Goal: Task Accomplishment & Management: Use online tool/utility

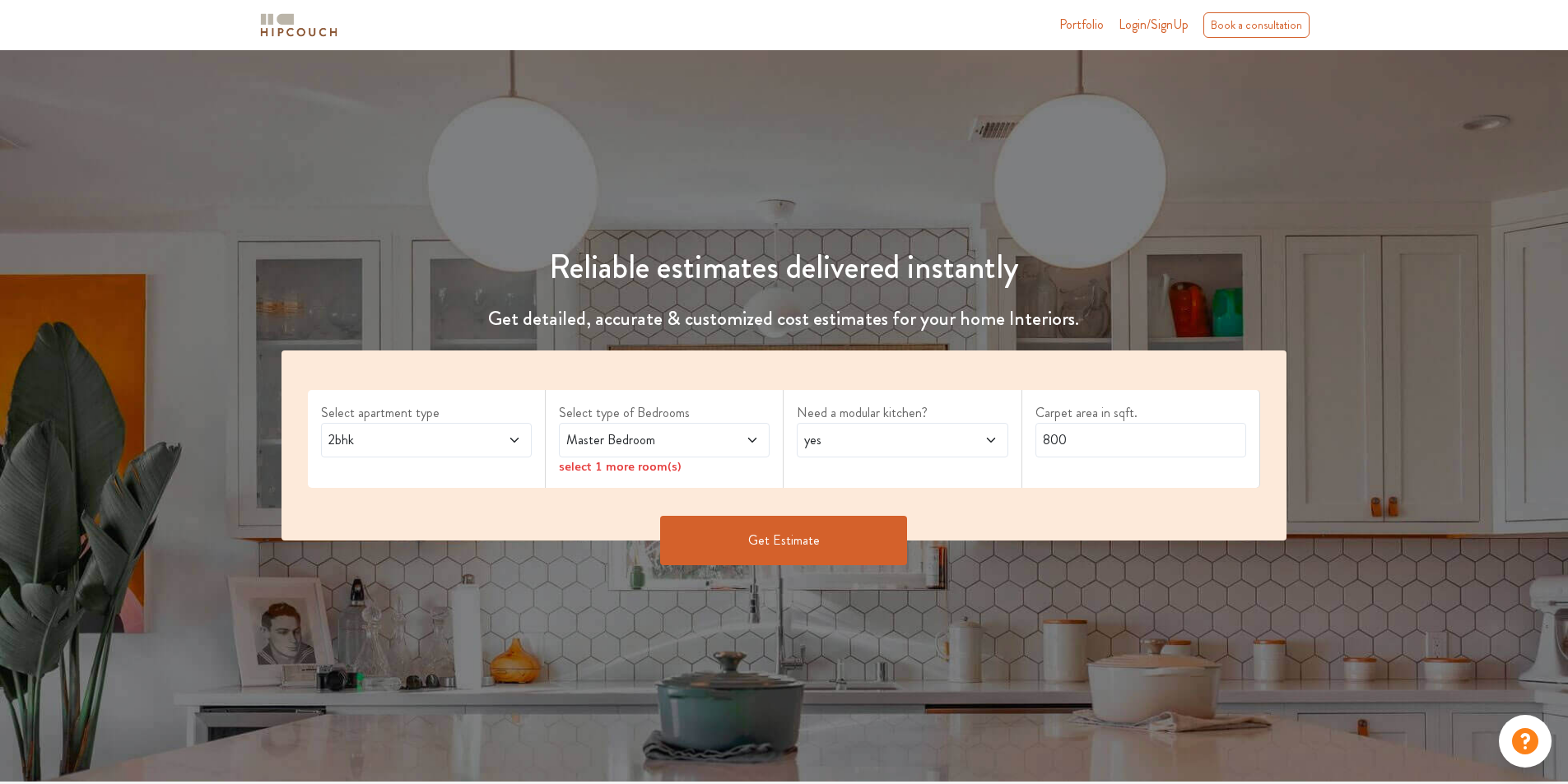
click at [750, 439] on icon at bounding box center [752, 440] width 8 height 5
click at [996, 450] on div "yes" at bounding box center [902, 441] width 211 height 35
click at [856, 504] on div "no" at bounding box center [907, 514] width 200 height 19
drag, startPoint x: 1086, startPoint y: 440, endPoint x: 891, endPoint y: 440, distance: 195.0
click at [891, 440] on div "Select apartment type 2bhk Select type of Bedrooms Master Bedroom select 1 more…" at bounding box center [784, 445] width 1006 height 190
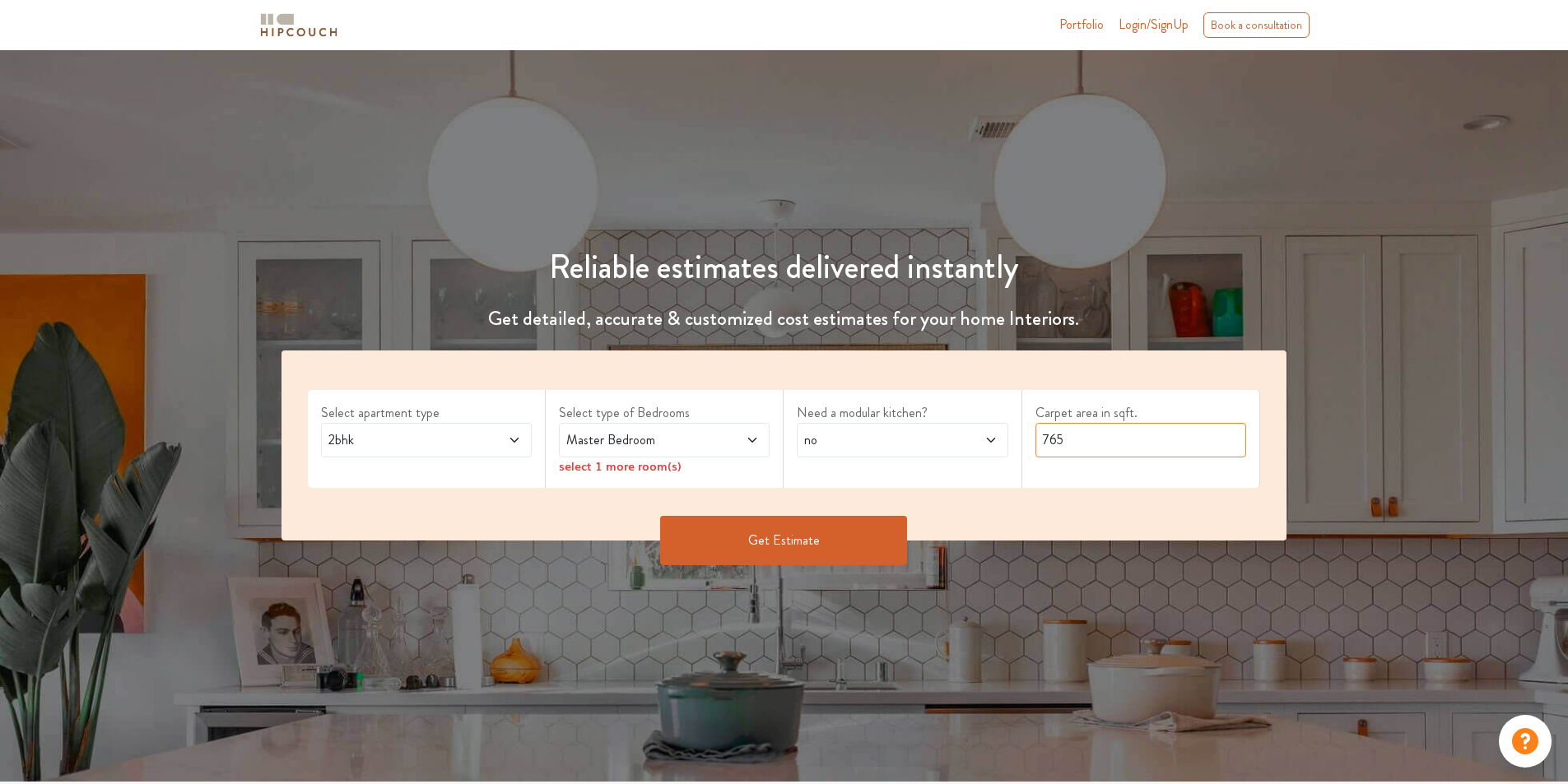
type input "765"
click at [781, 532] on button "Get Estimate" at bounding box center [784, 541] width 247 height 50
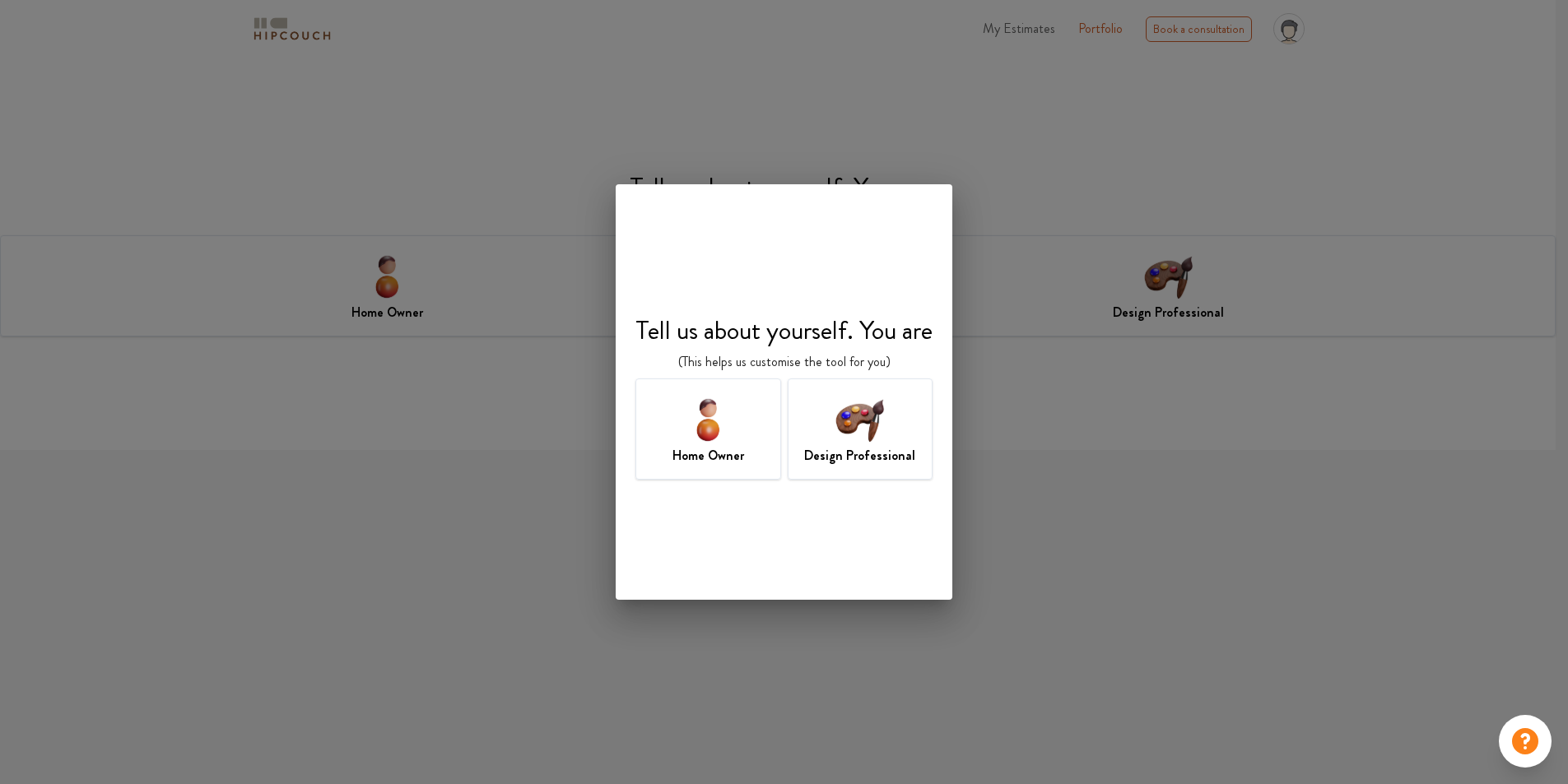
click at [907, 442] on div "Design Professional" at bounding box center [861, 429] width 146 height 101
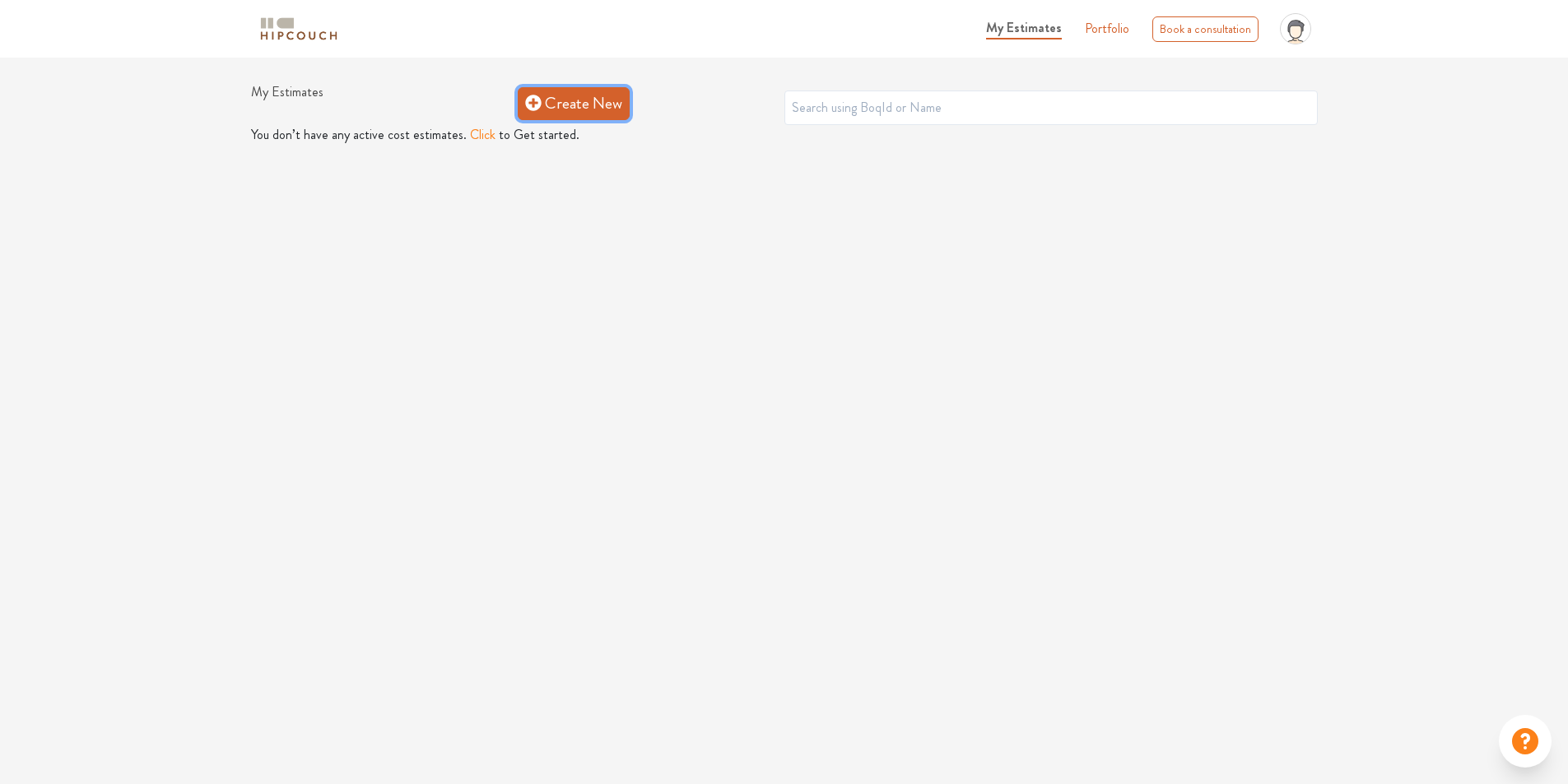
click at [535, 106] on icon at bounding box center [533, 102] width 16 height 16
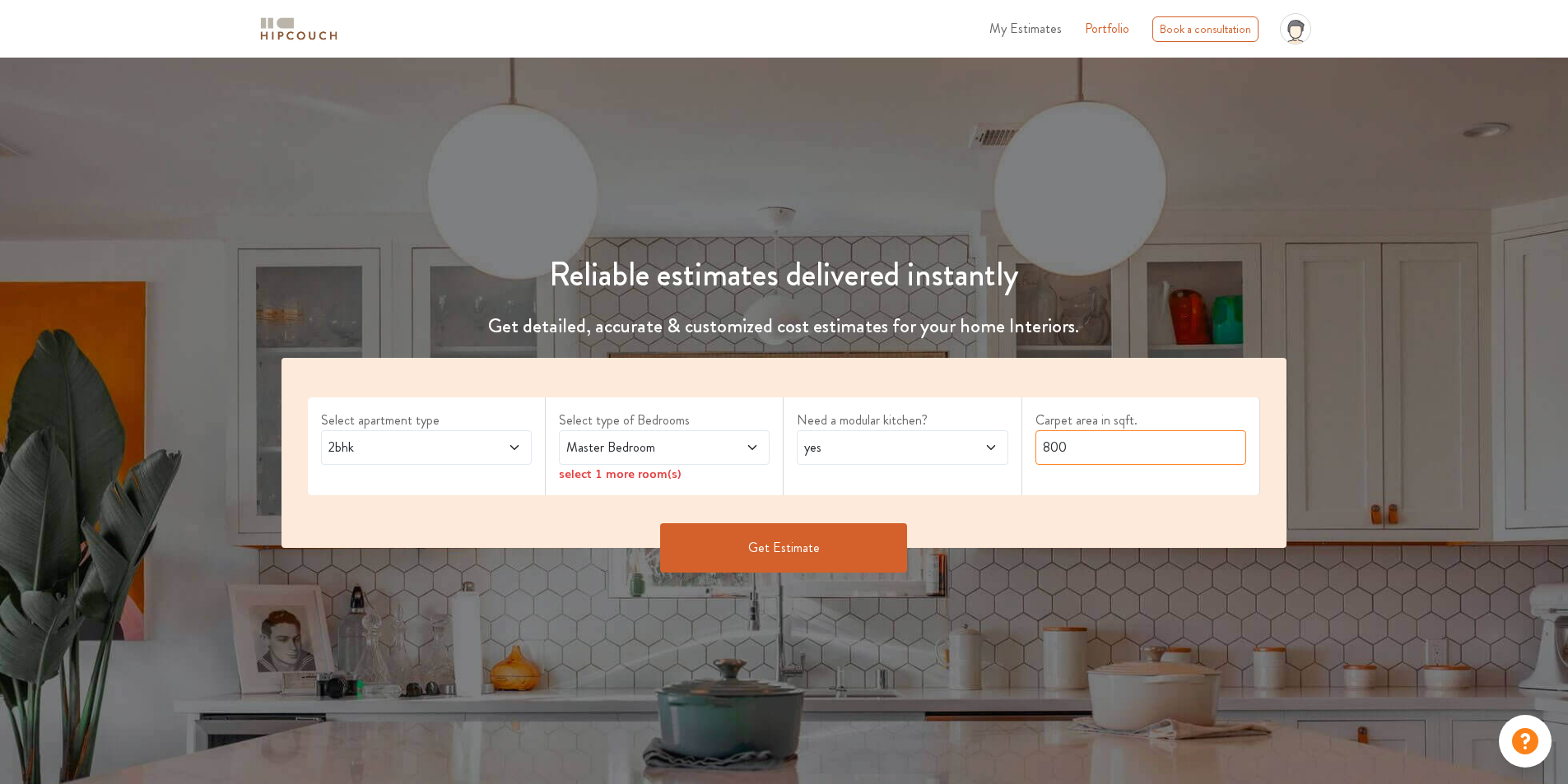
click at [1121, 455] on input "800" at bounding box center [1140, 448] width 211 height 35
drag, startPoint x: 1121, startPoint y: 455, endPoint x: 961, endPoint y: 455, distance: 160.0
click at [961, 455] on div "Select apartment type 2bhk Select type of Bedrooms Master Bedroom select 1 more…" at bounding box center [784, 452] width 1006 height 190
type input "765"
click at [742, 552] on button "Get Estimate" at bounding box center [784, 548] width 247 height 50
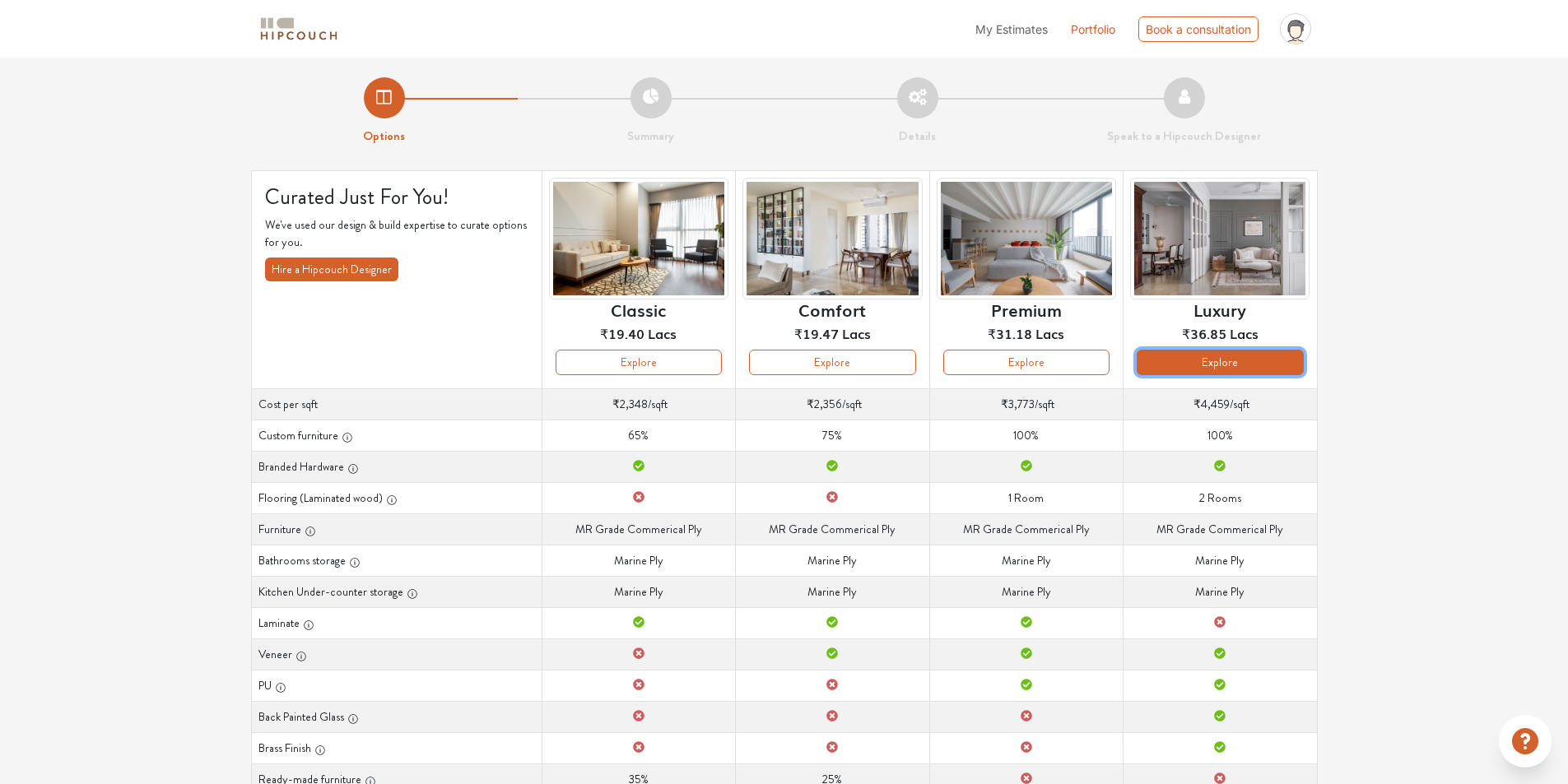
click at [1209, 372] on button "Explore" at bounding box center [1220, 363] width 166 height 25
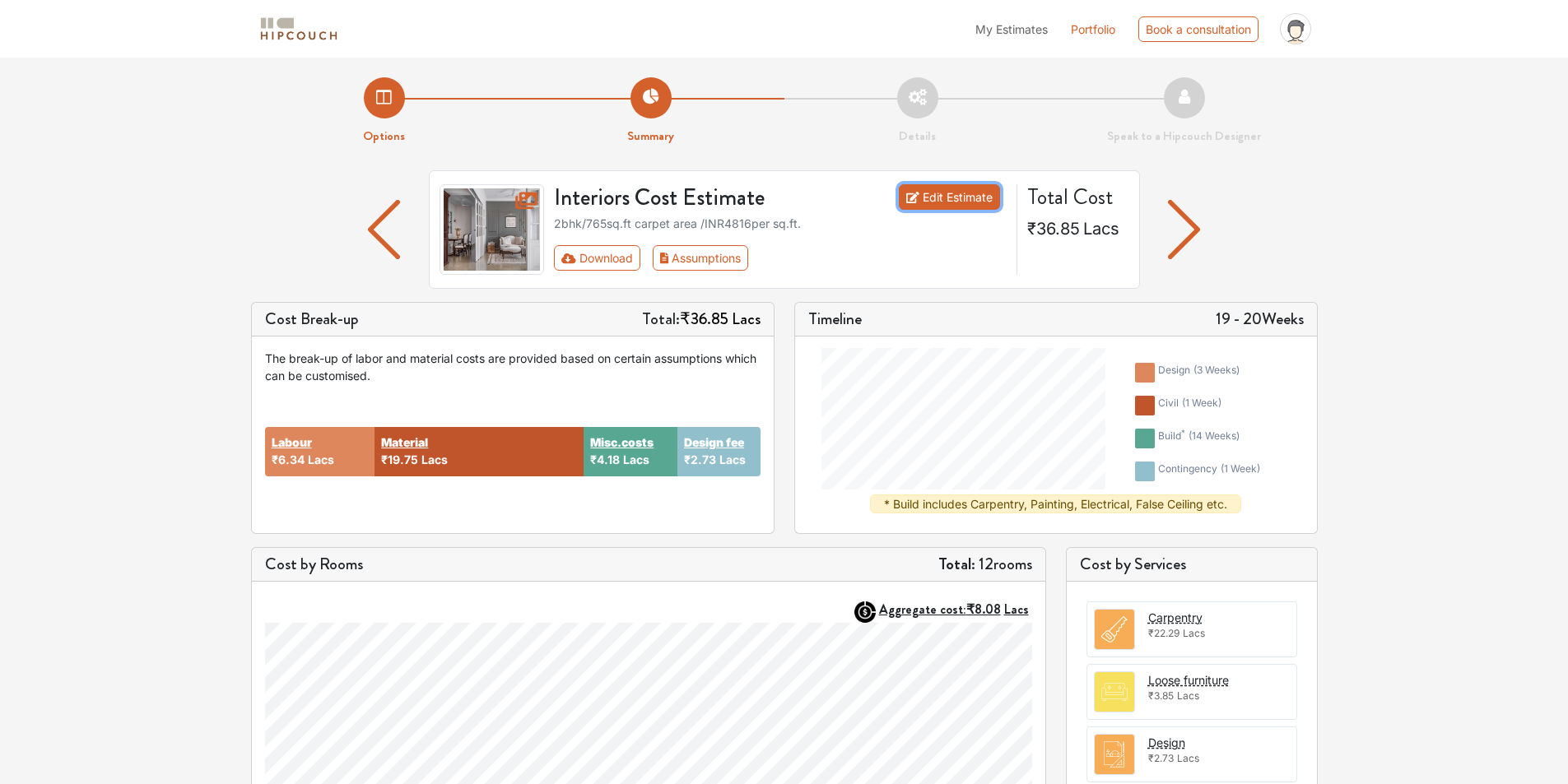
click at [975, 203] on link "Edit Estimate" at bounding box center [949, 197] width 101 height 25
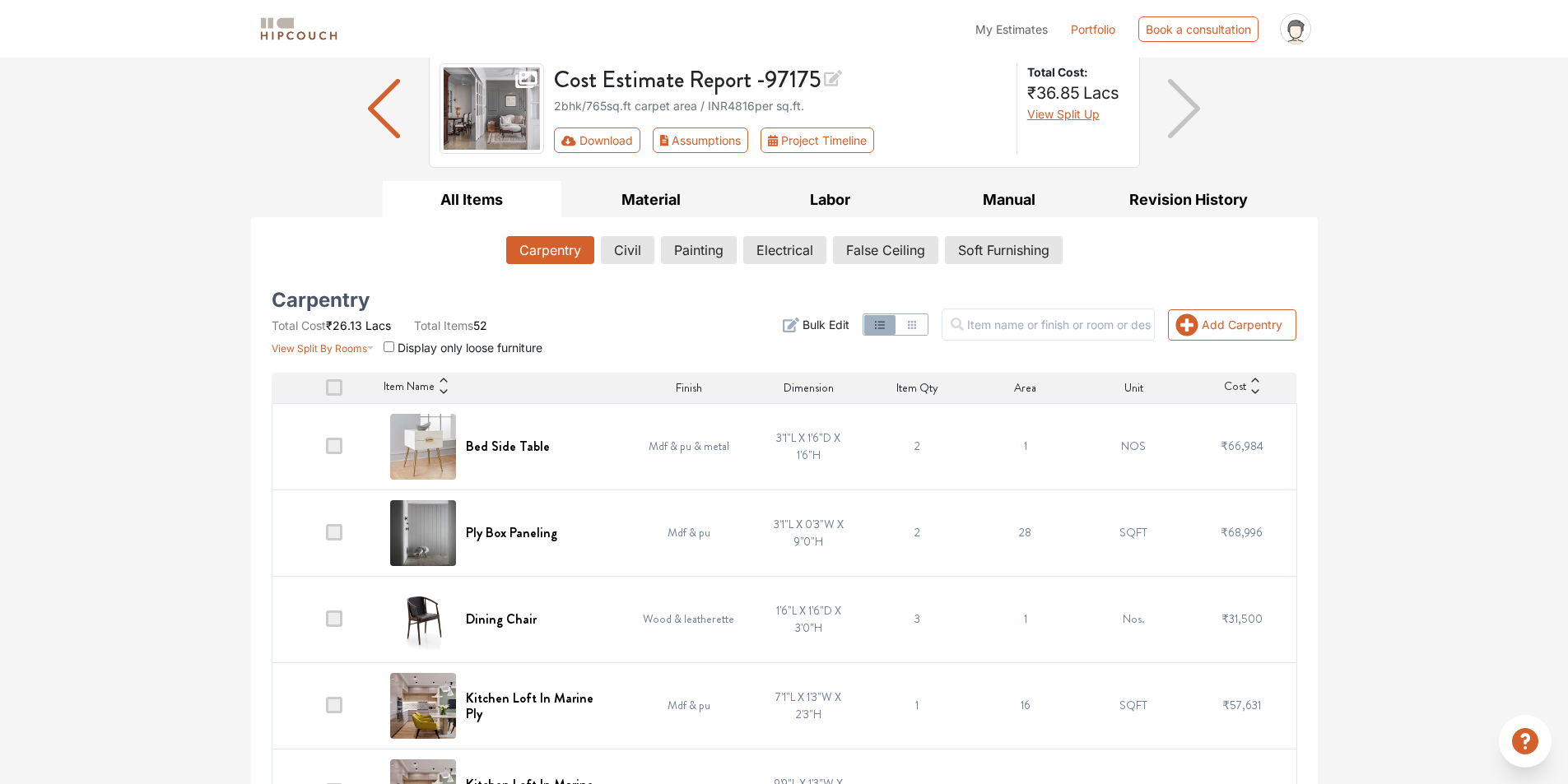
scroll to position [164, 0]
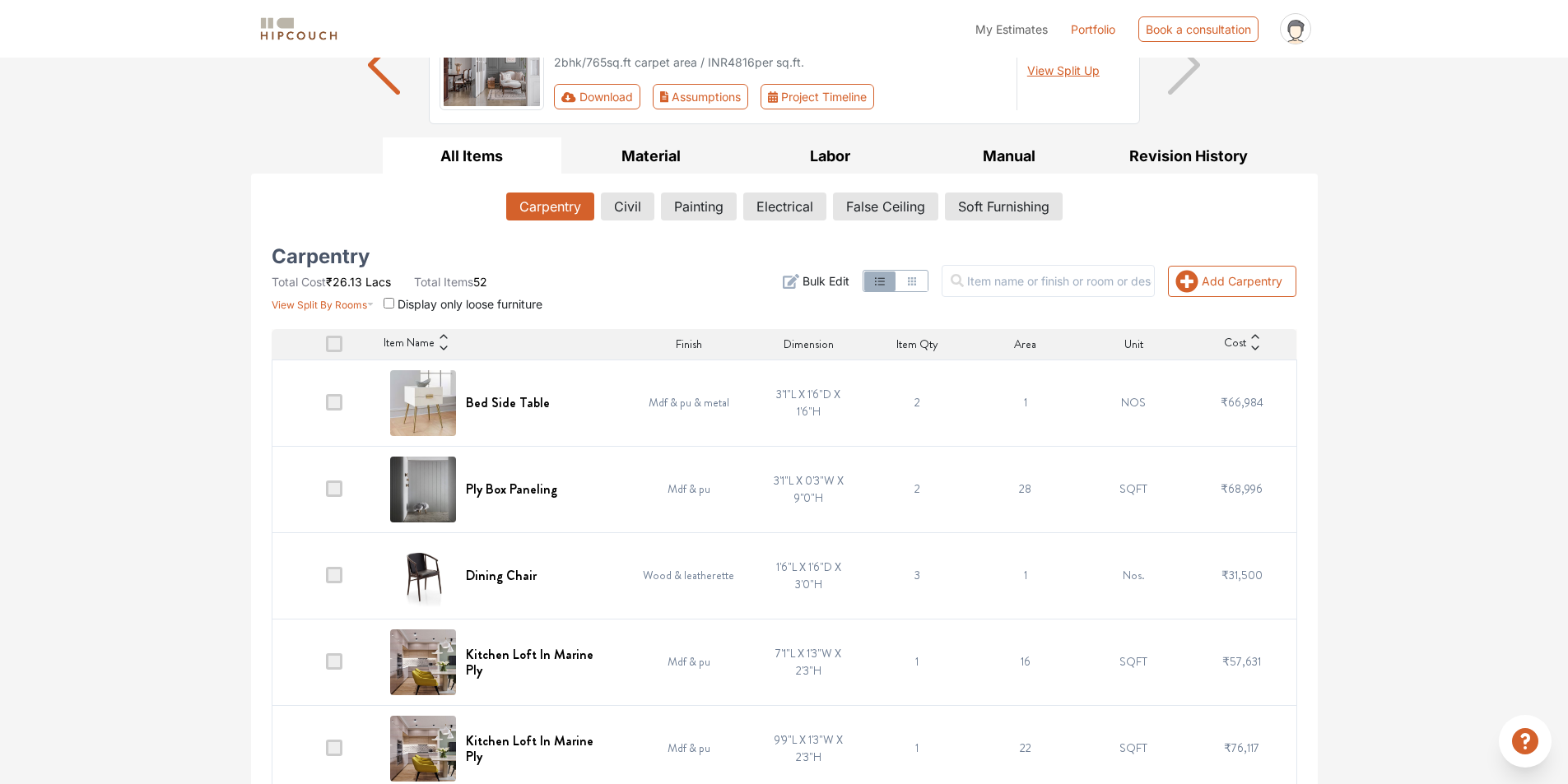
click at [339, 402] on span at bounding box center [334, 402] width 17 height 17
click at [326, 407] on input "checkbox" at bounding box center [326, 407] width 0 height 0
click at [337, 404] on span at bounding box center [334, 402] width 17 height 17
click at [326, 407] on input "checkbox" at bounding box center [326, 407] width 0 height 0
click at [339, 342] on span at bounding box center [334, 343] width 17 height 17
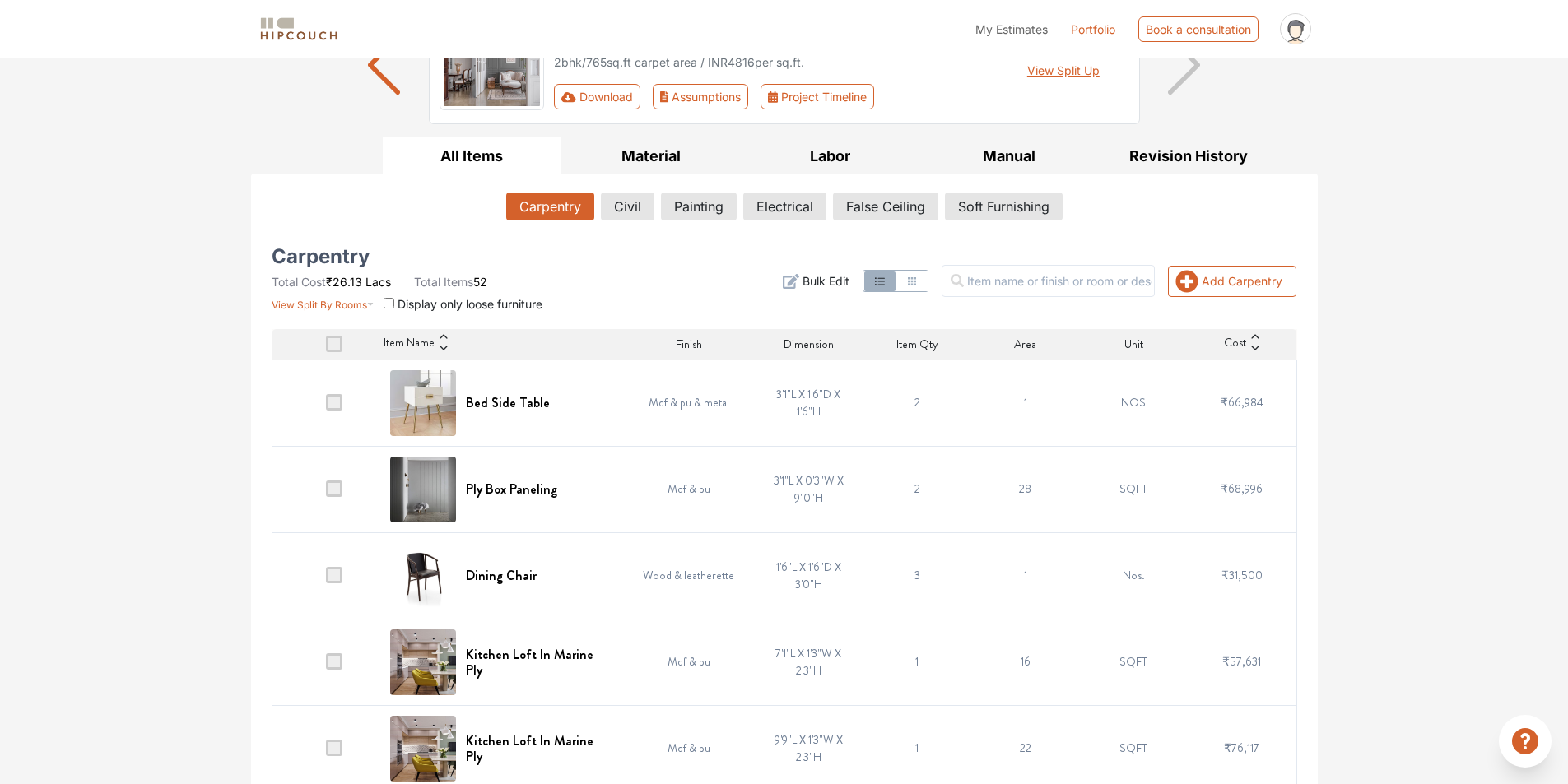
click at [326, 348] on input "checkbox" at bounding box center [326, 348] width 0 height 0
click at [1257, 280] on span "Delete" at bounding box center [1267, 281] width 30 height 16
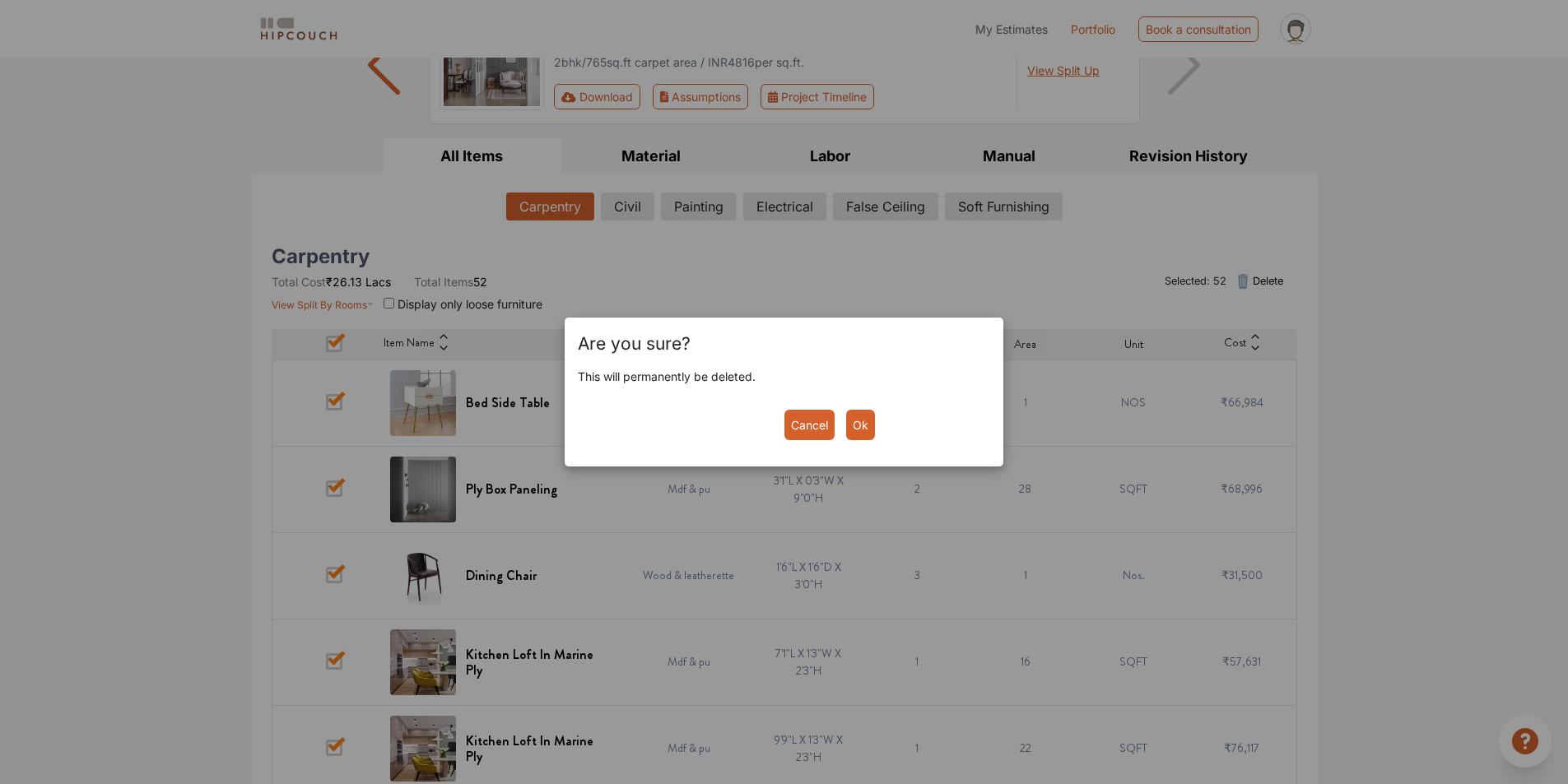
click at [853, 431] on button "Ok" at bounding box center [861, 424] width 29 height 30
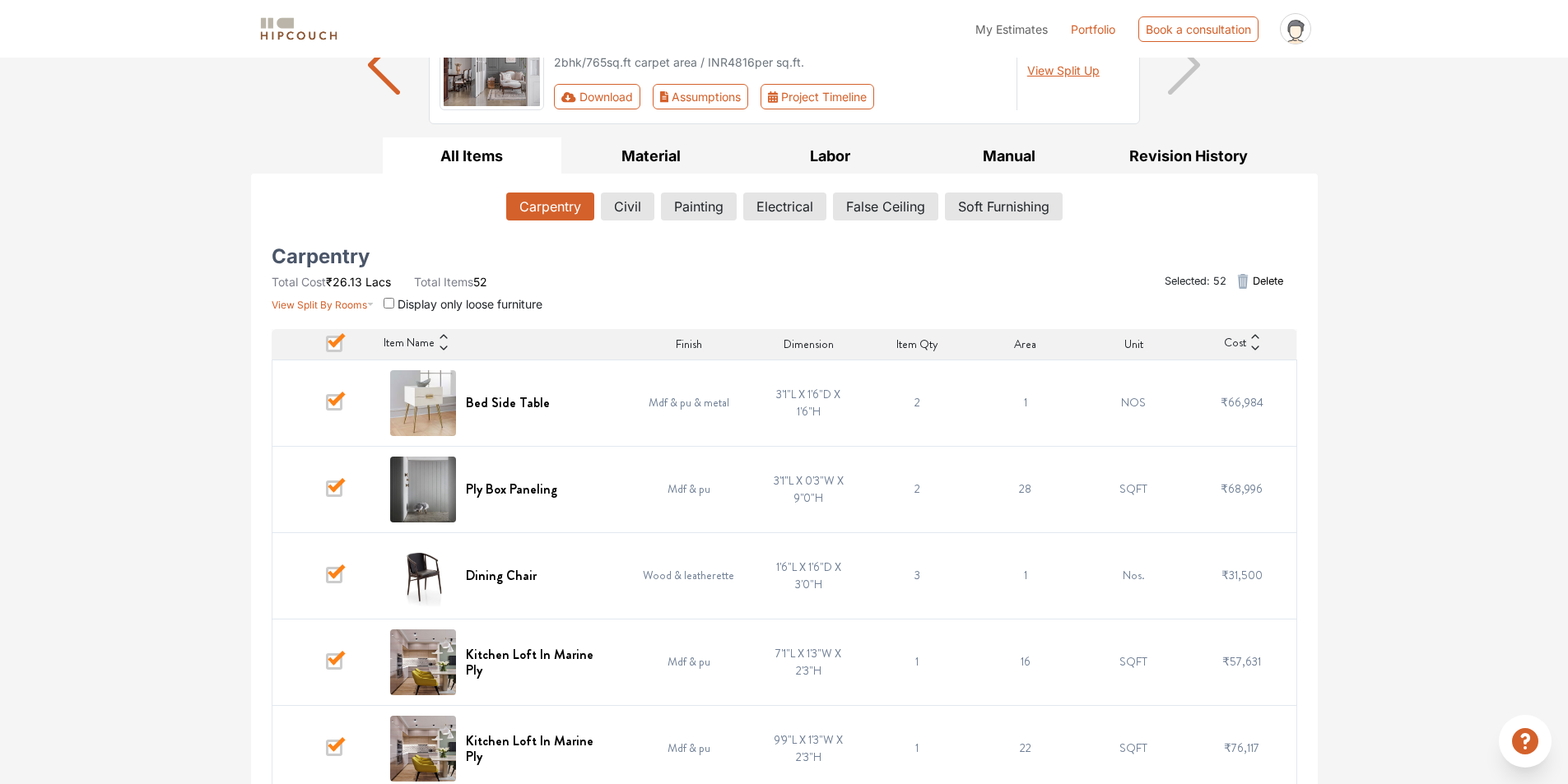
click at [1253, 280] on span "Delete" at bounding box center [1267, 281] width 30 height 16
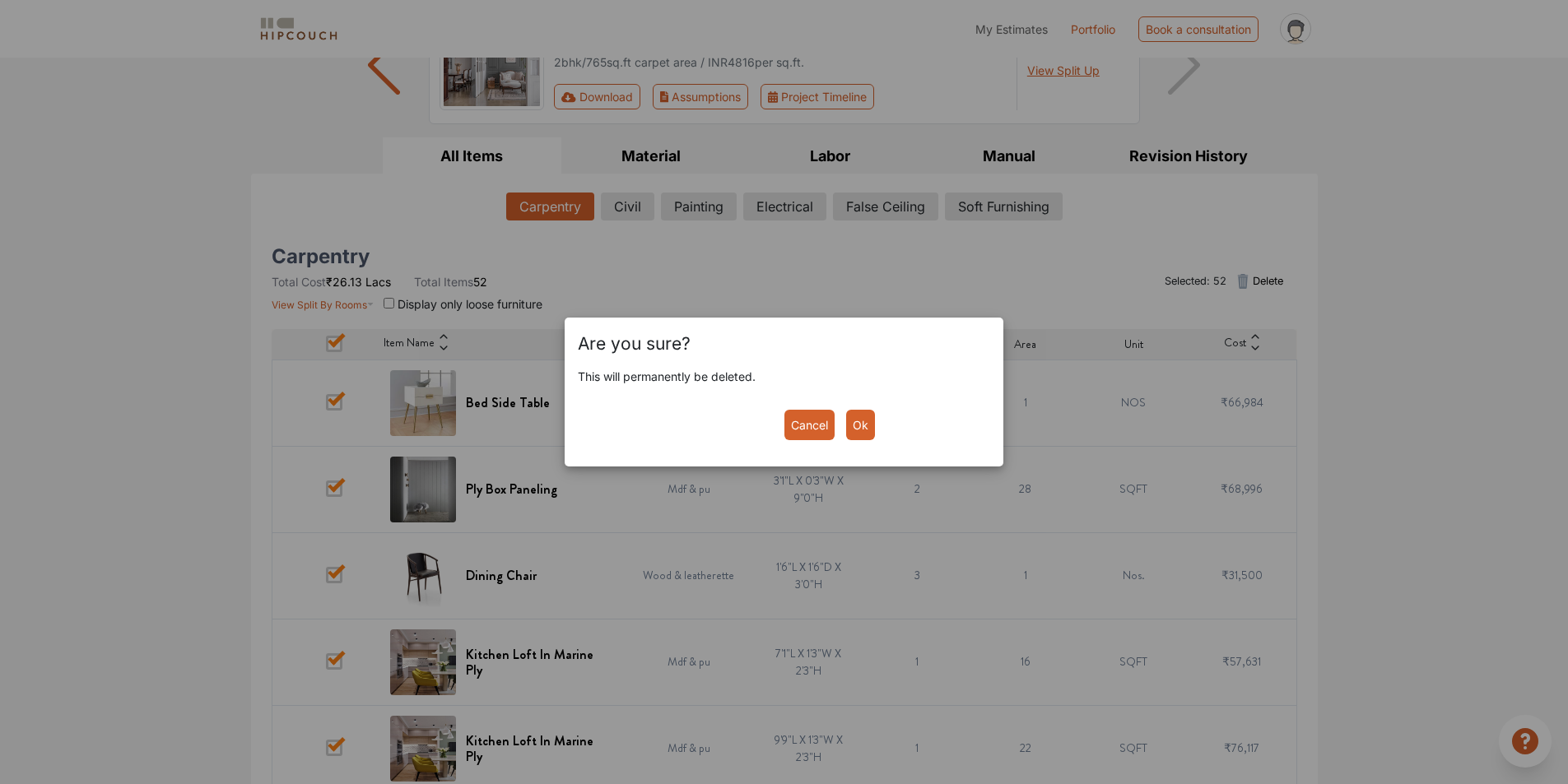
click at [867, 424] on button "Ok" at bounding box center [861, 424] width 29 height 30
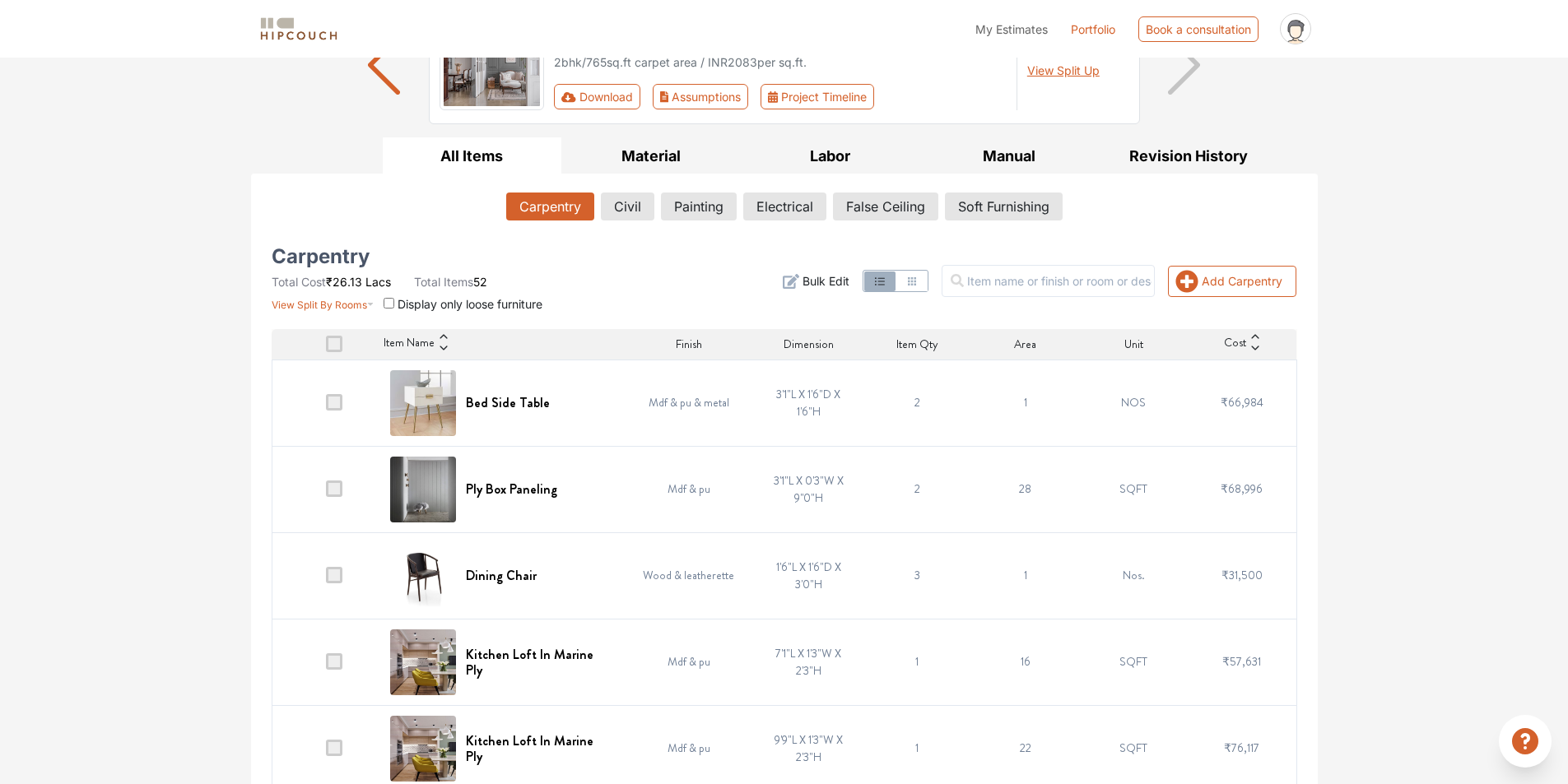
scroll to position [0, 0]
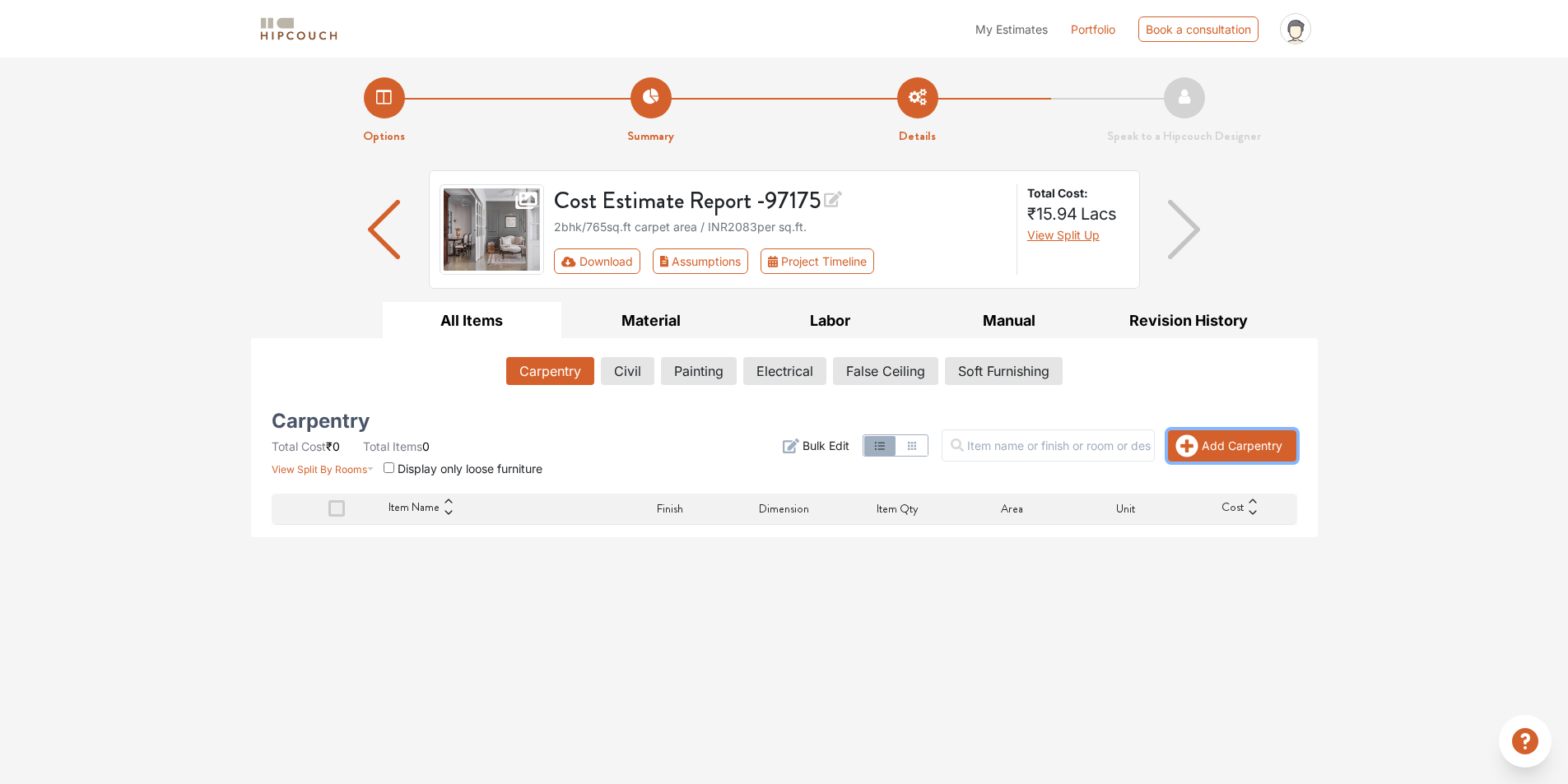
click at [1192, 447] on icon "button" at bounding box center [1187, 445] width 22 height 22
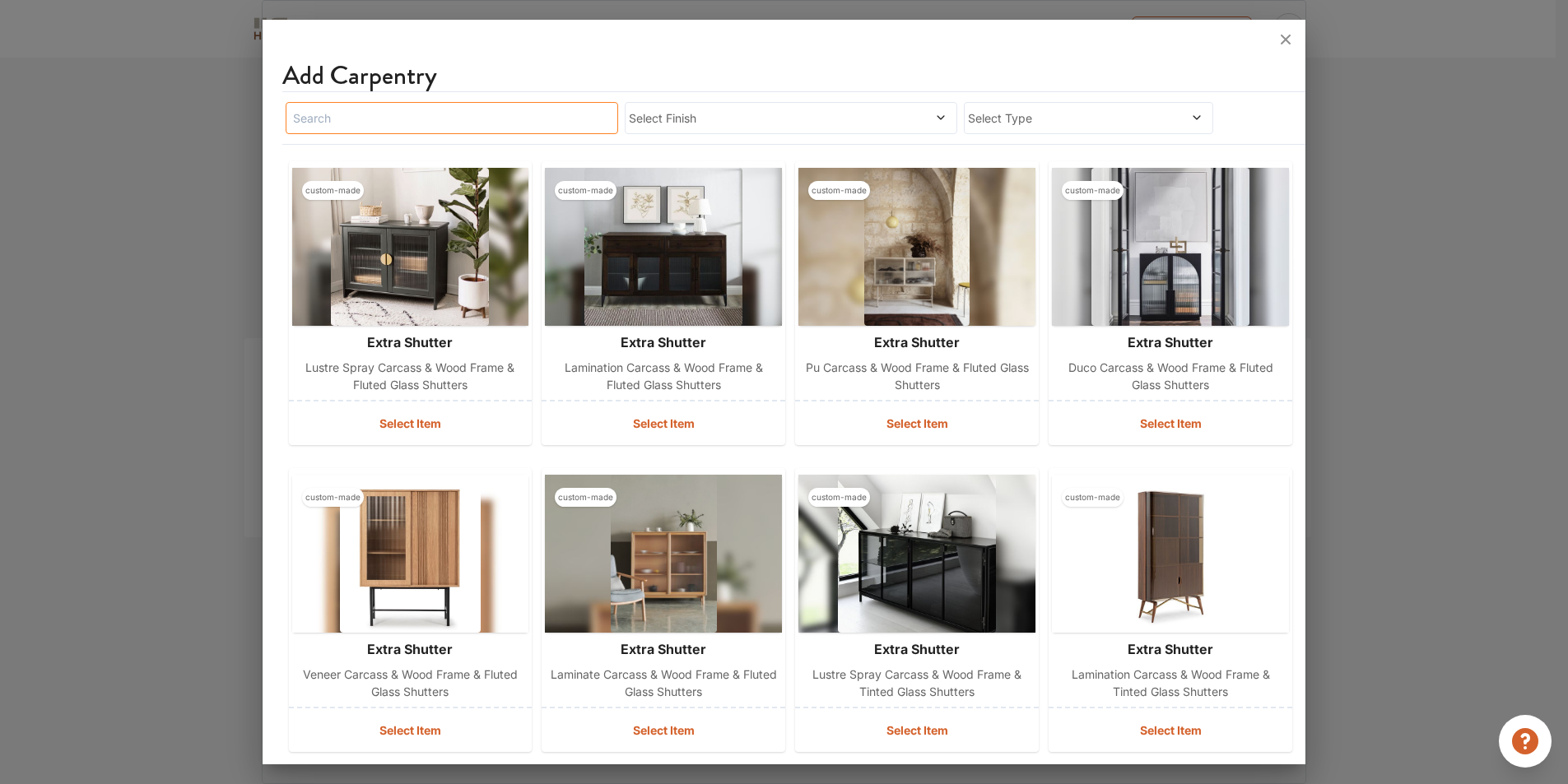
click at [401, 121] on input "text" at bounding box center [452, 118] width 333 height 32
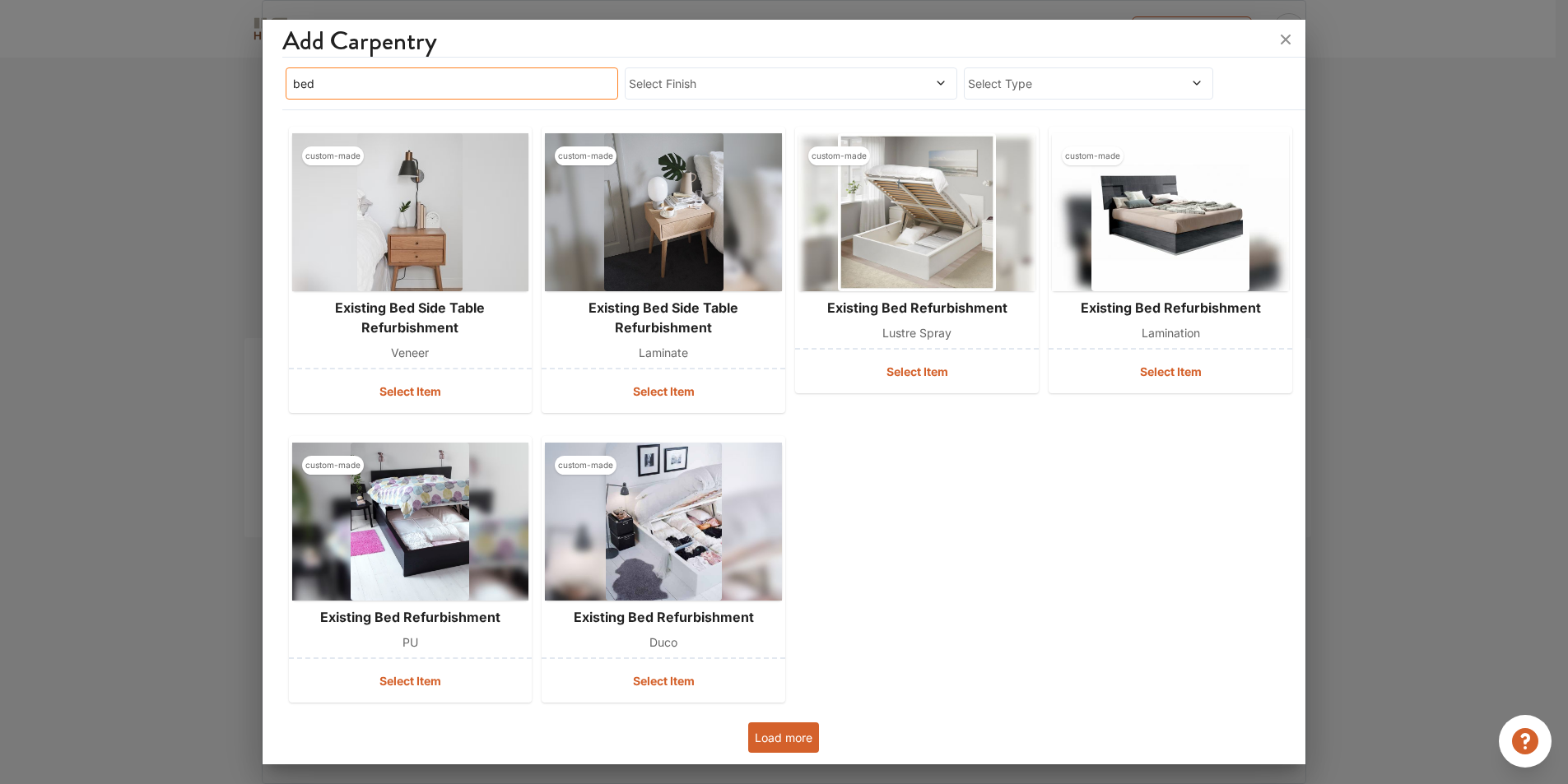
scroll to position [345, 0]
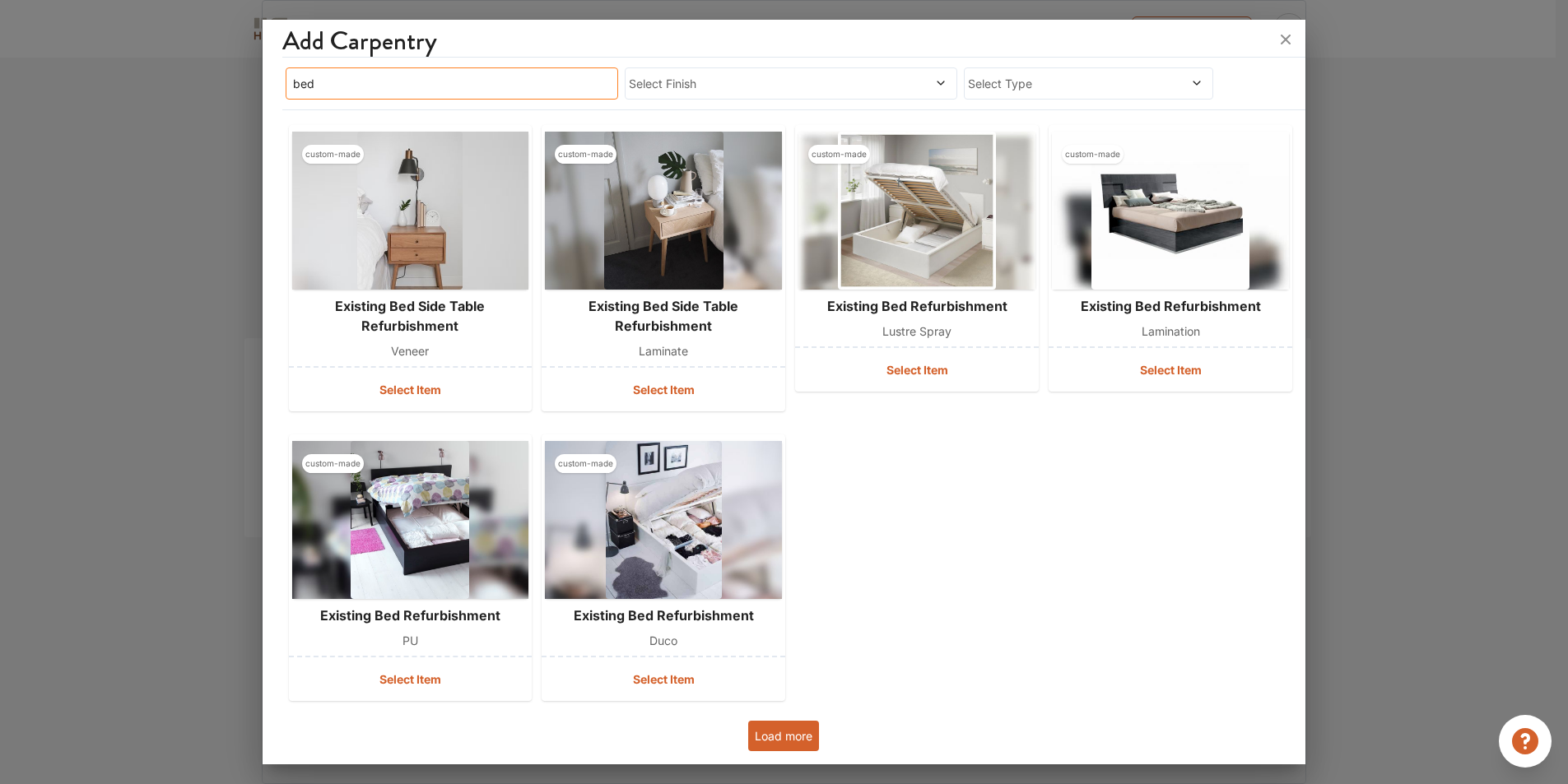
type input "bed"
click at [785, 738] on button "Load more" at bounding box center [783, 735] width 71 height 30
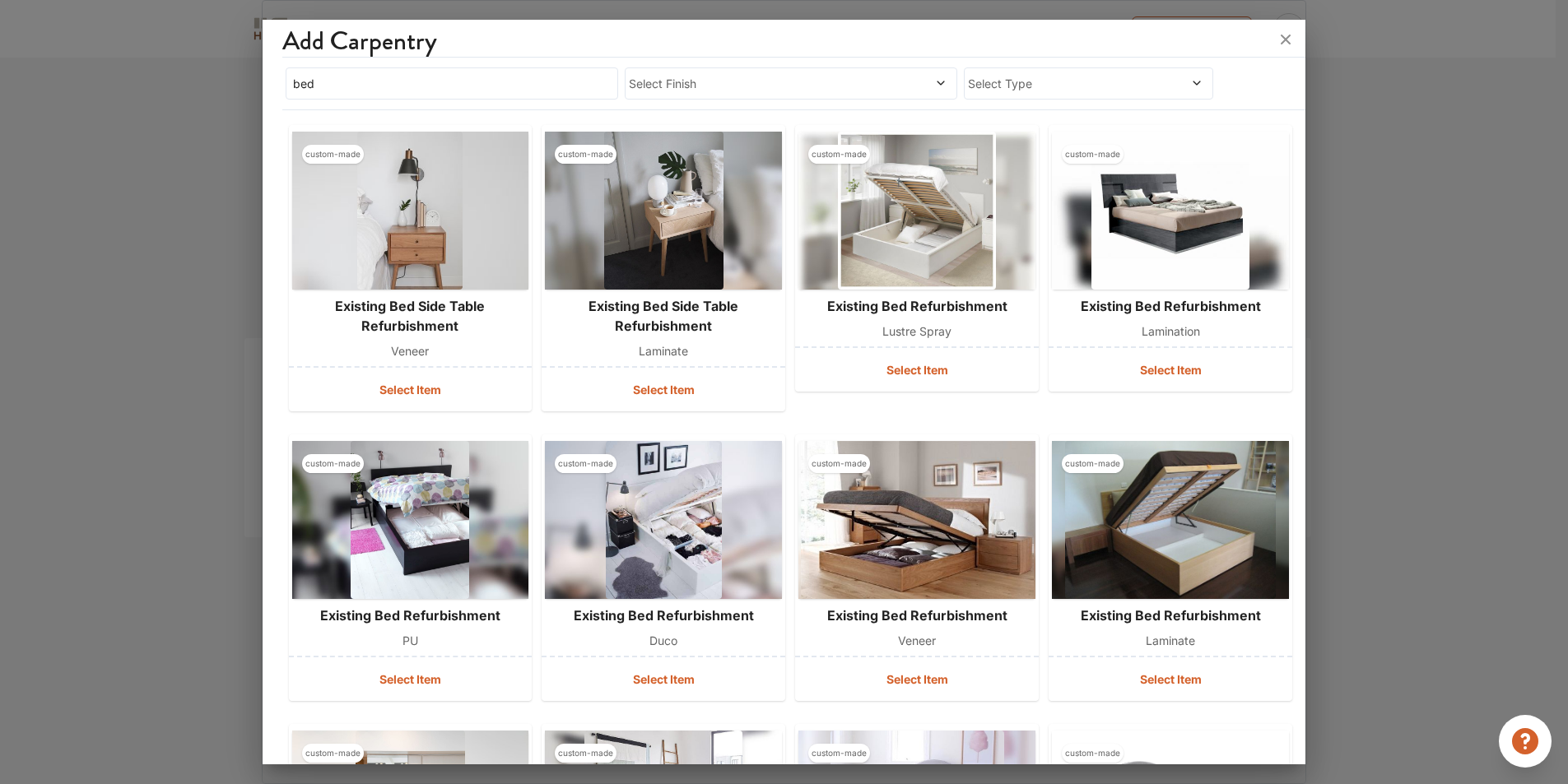
click at [868, 84] on span at bounding box center [907, 84] width 80 height 18
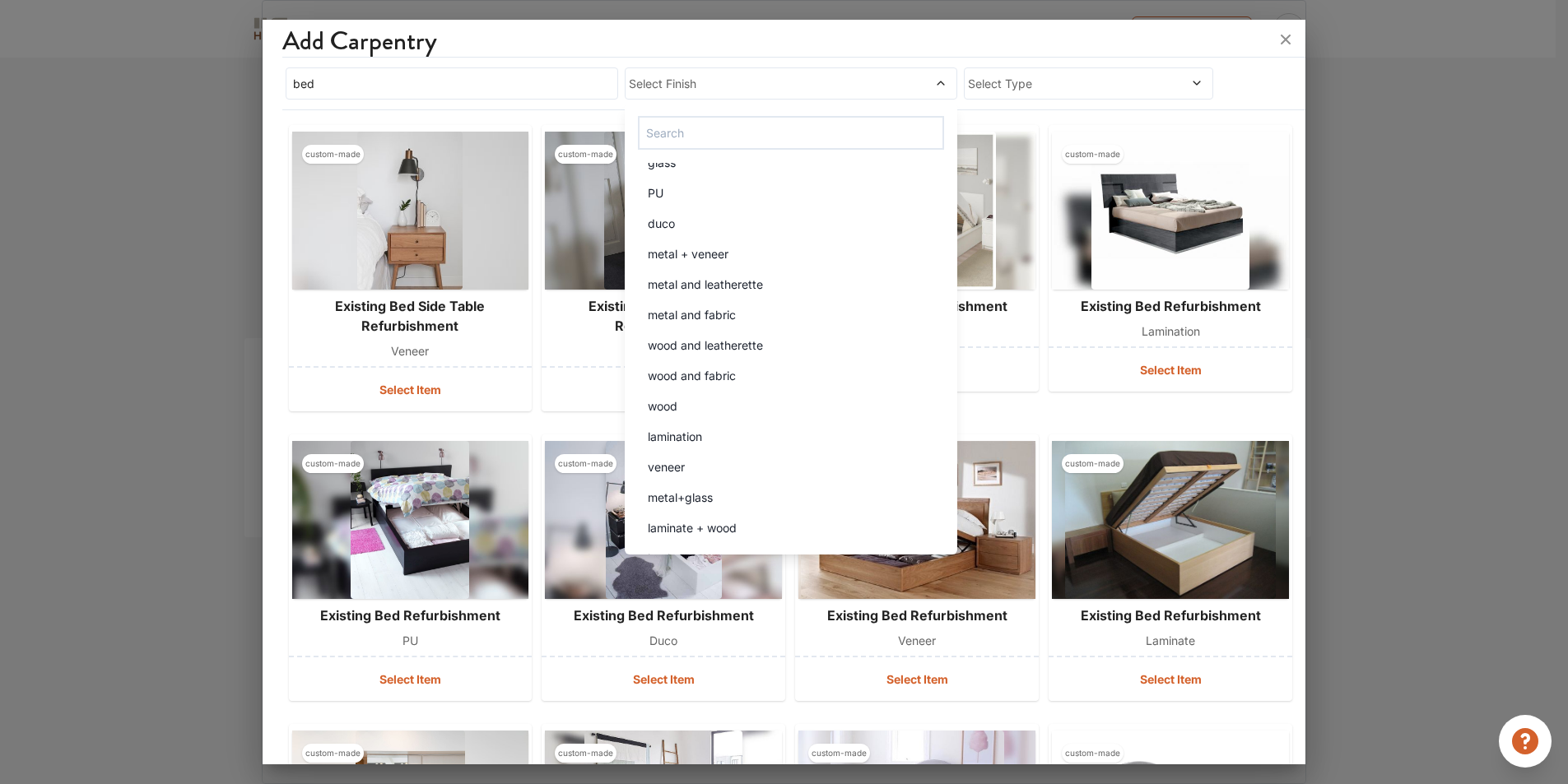
scroll to position [2798, 0]
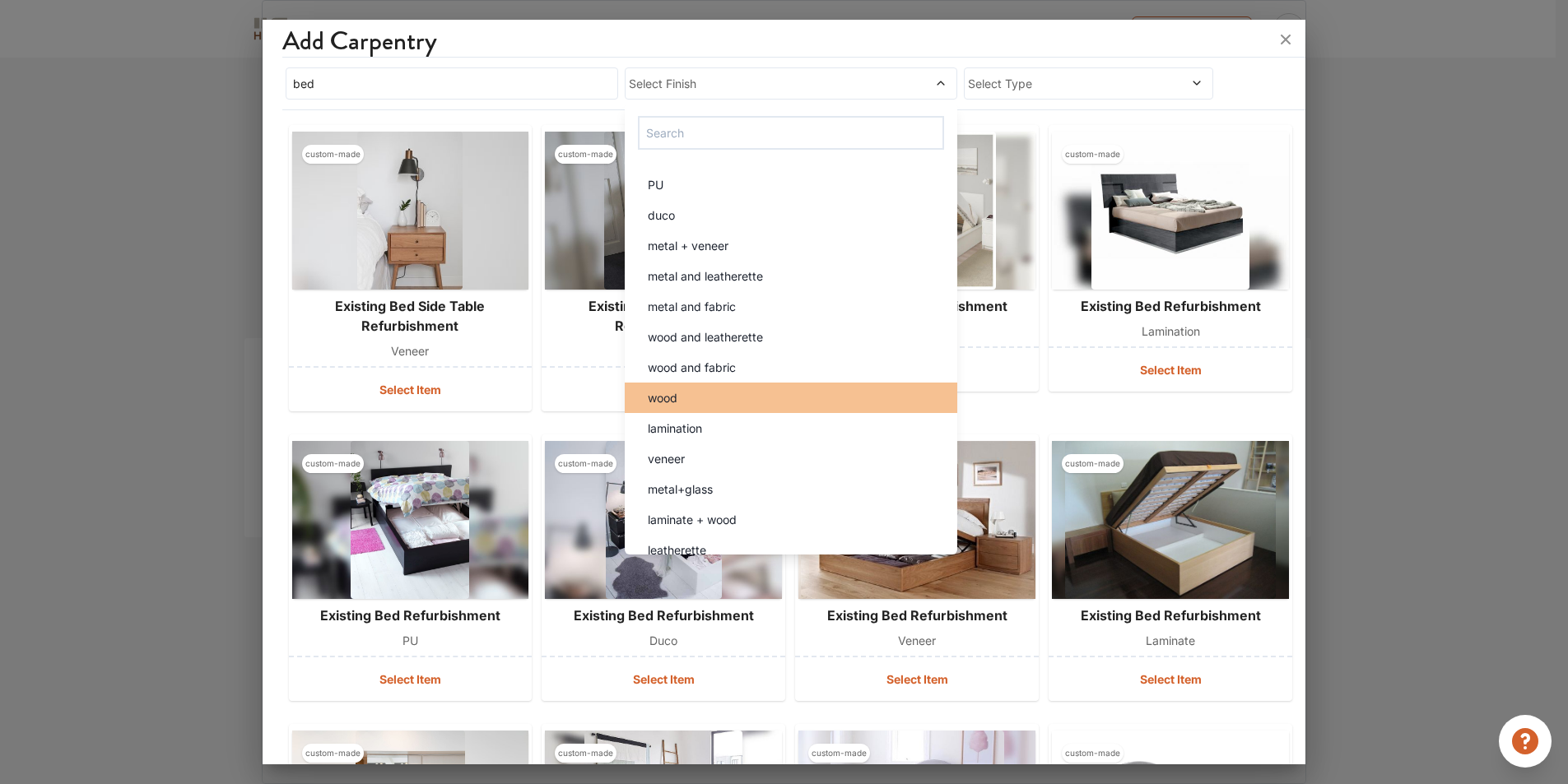
click at [772, 387] on li "wood" at bounding box center [791, 397] width 333 height 30
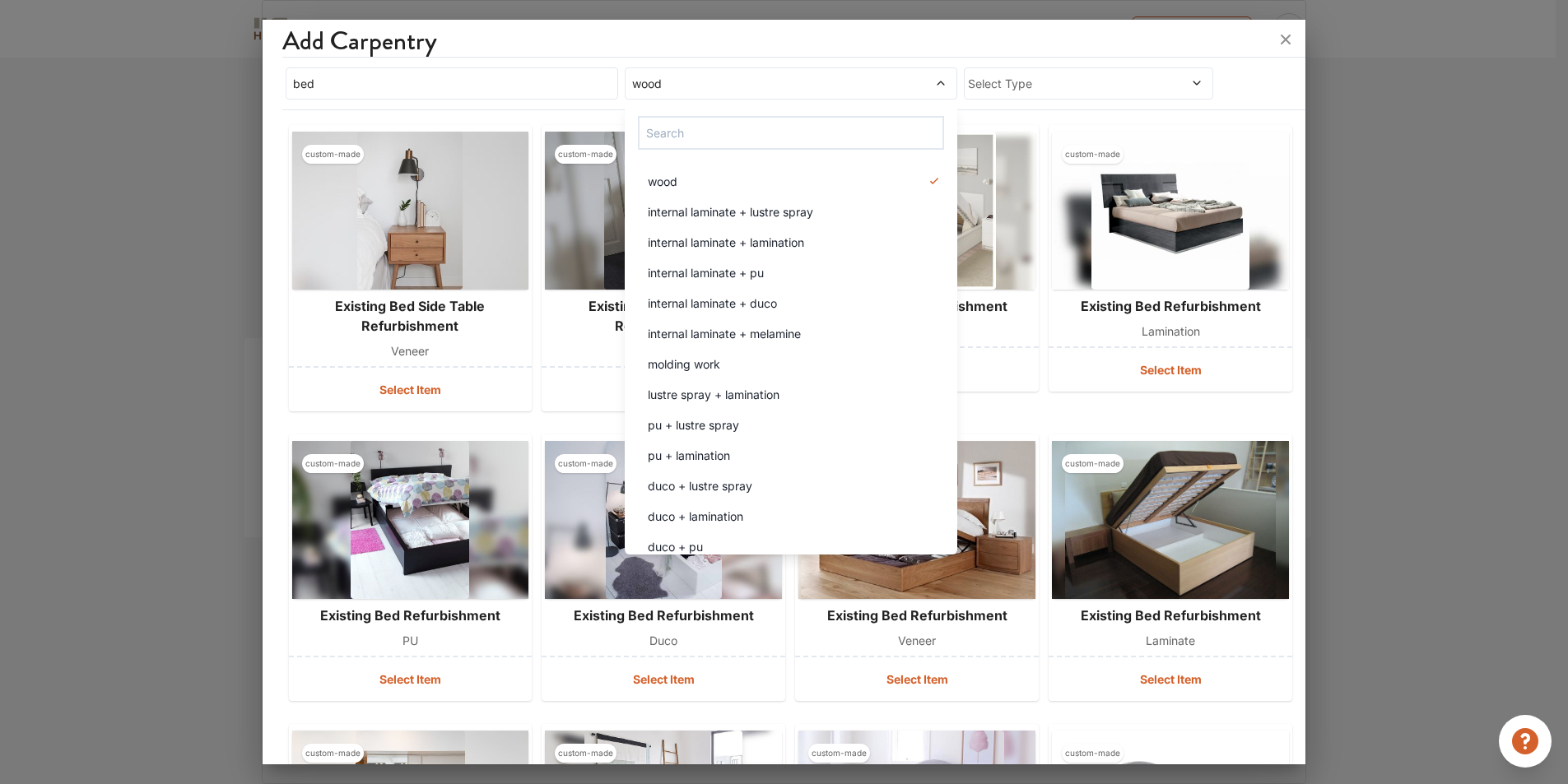
scroll to position [0, 0]
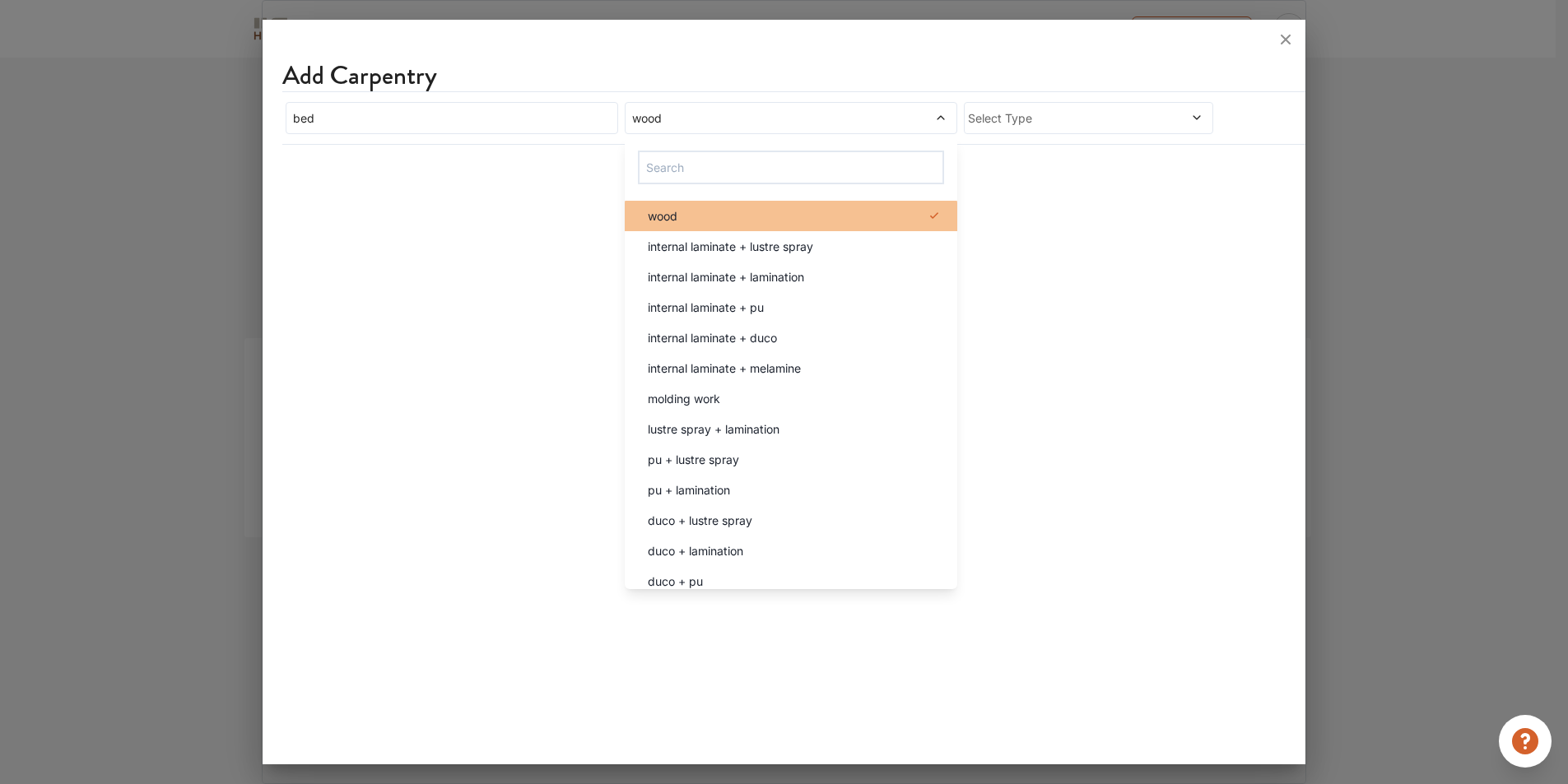
click at [897, 210] on div "wood" at bounding box center [796, 216] width 323 height 18
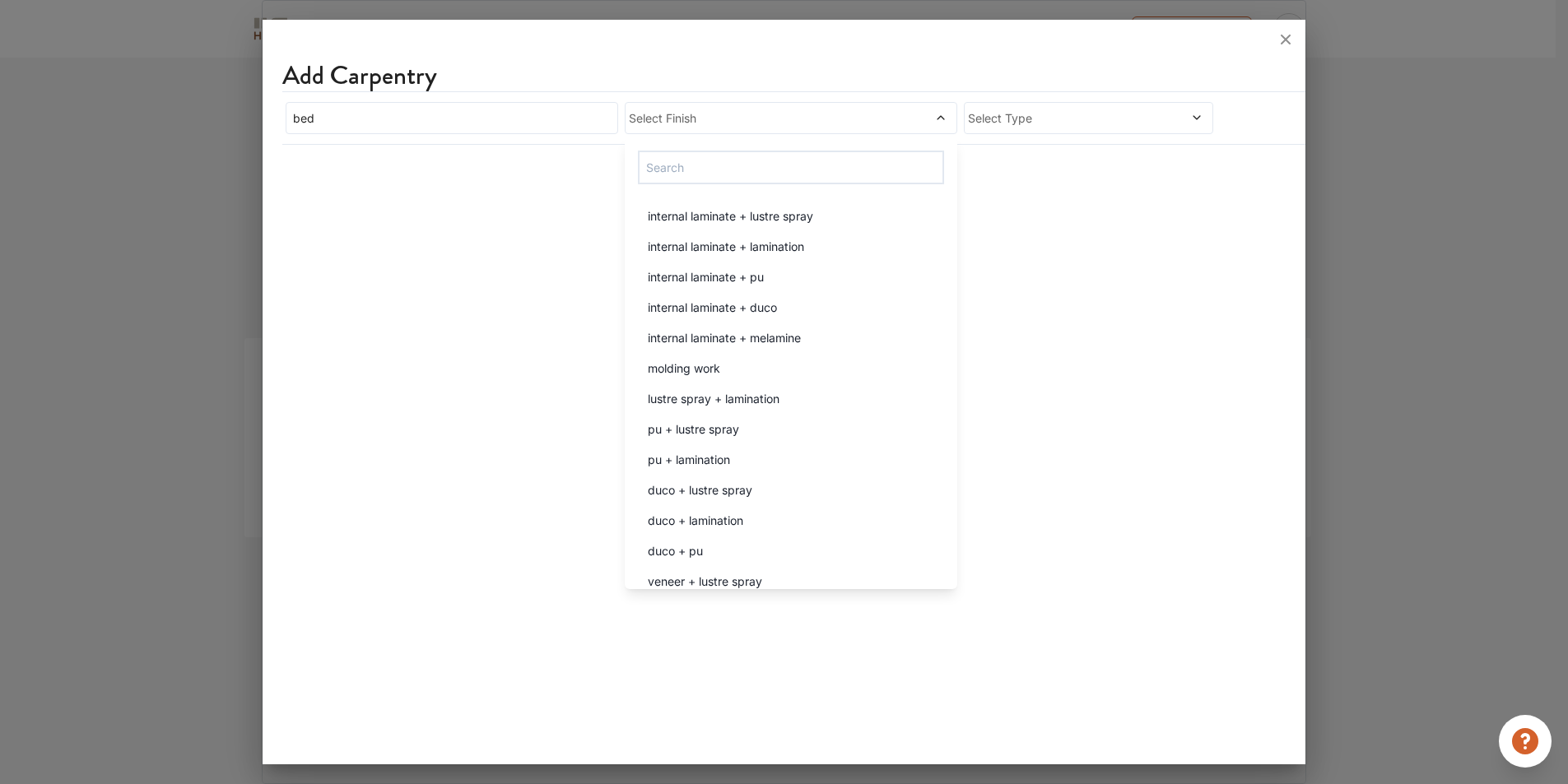
click at [917, 124] on span at bounding box center [907, 119] width 80 height 18
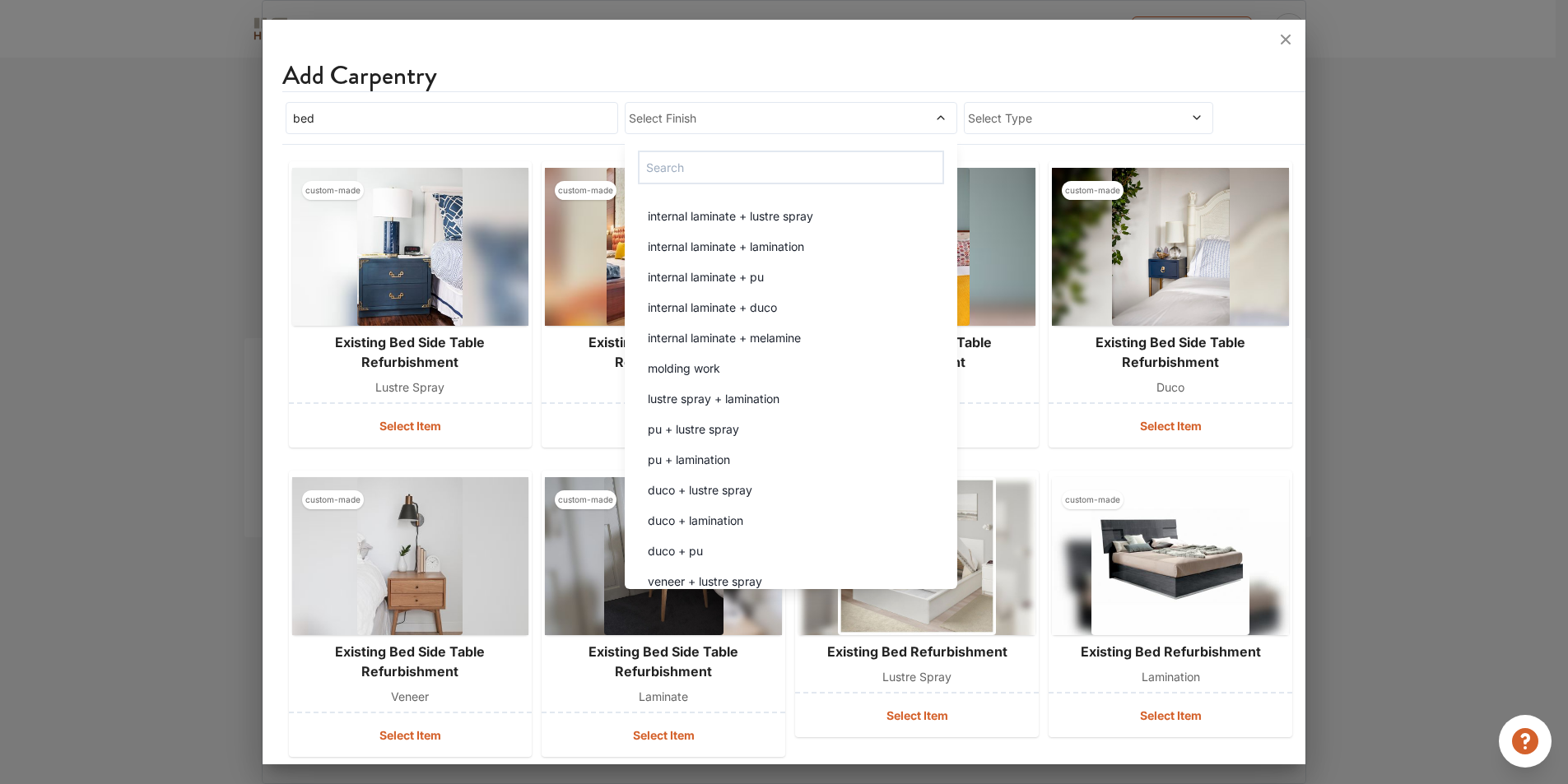
click at [930, 83] on div "Add Carpentry" at bounding box center [794, 75] width 1024 height 32
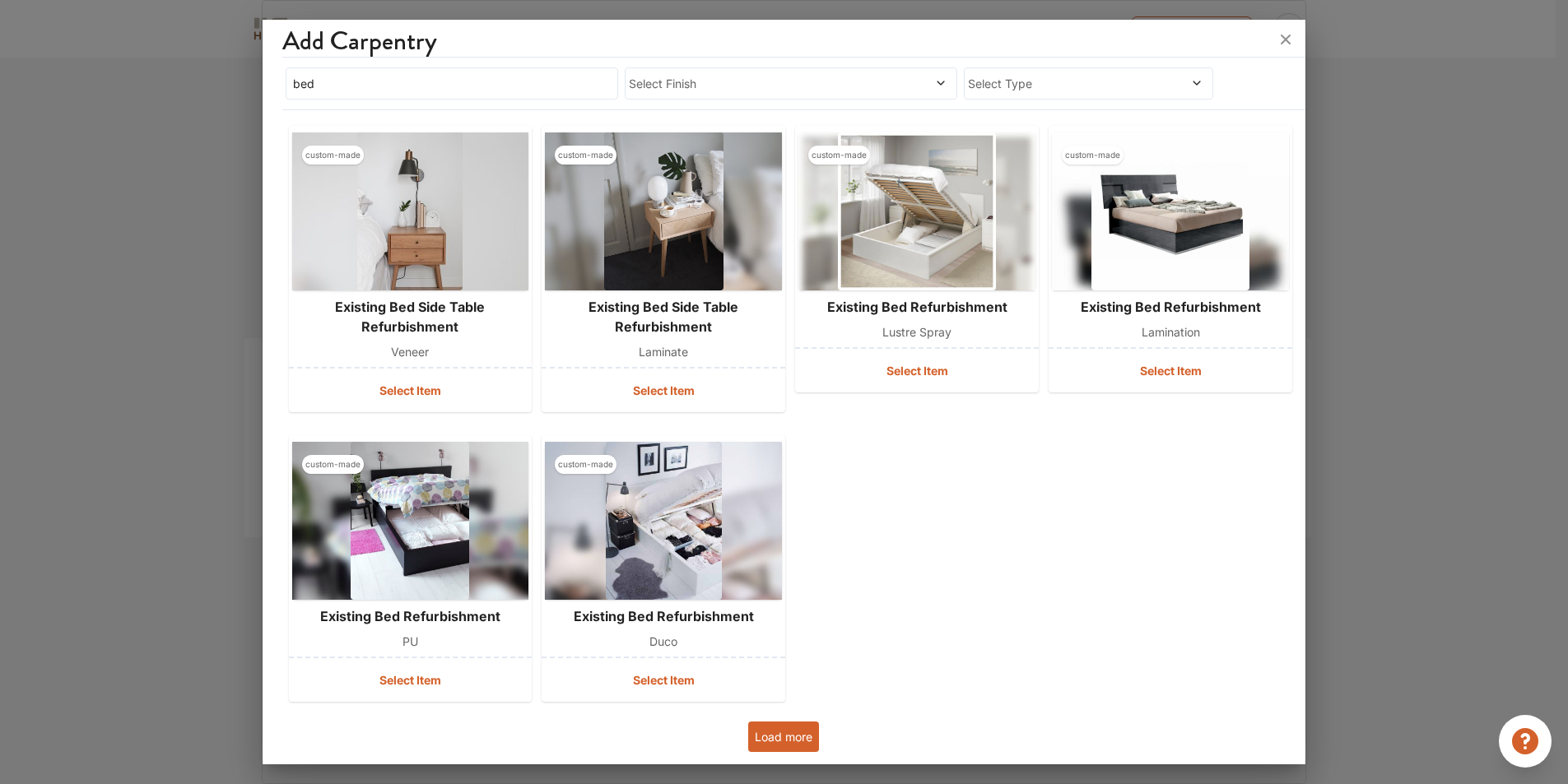
scroll to position [345, 0]
click at [796, 724] on button "Load more" at bounding box center [783, 735] width 71 height 30
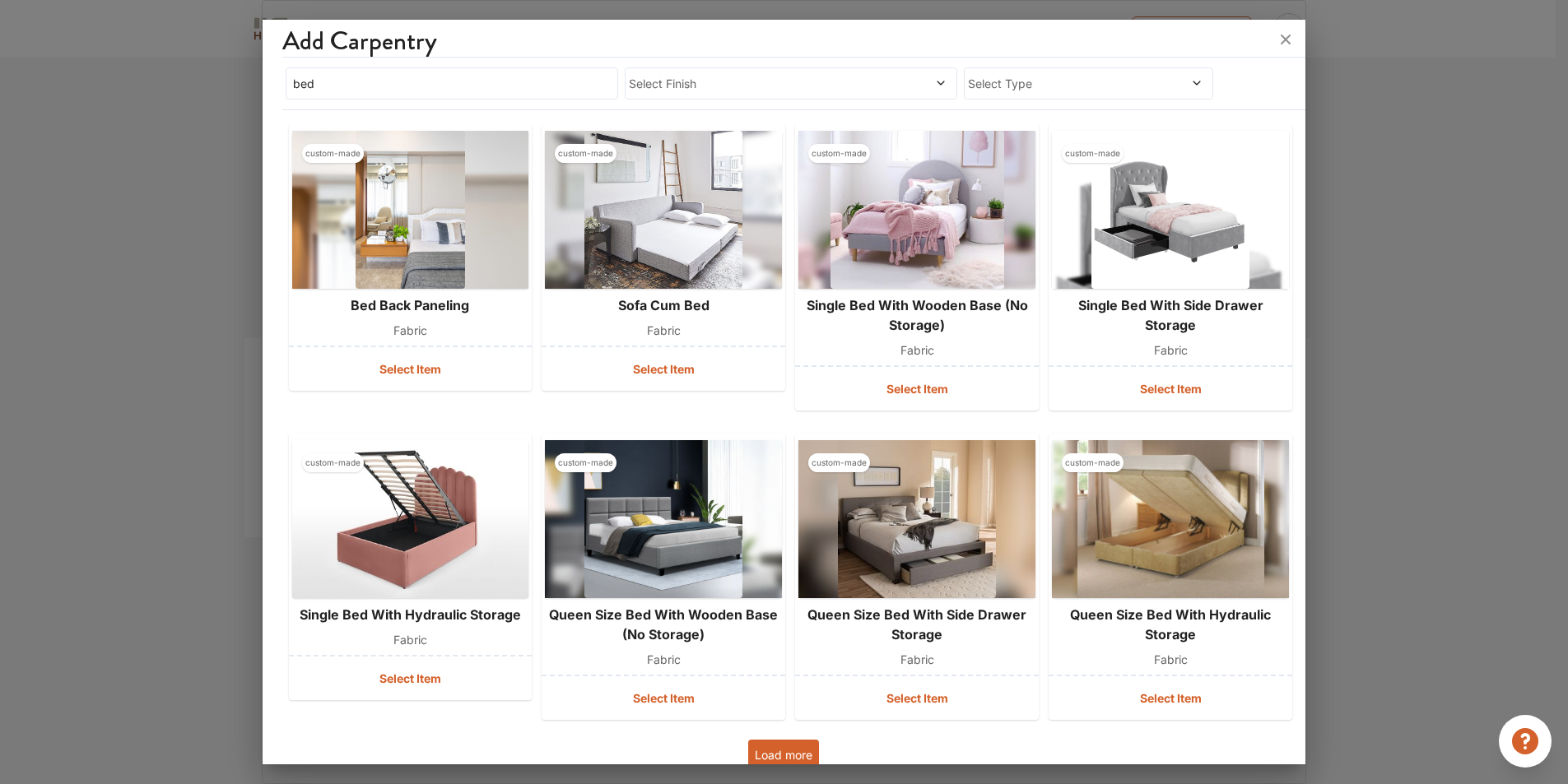
scroll to position [965, 0]
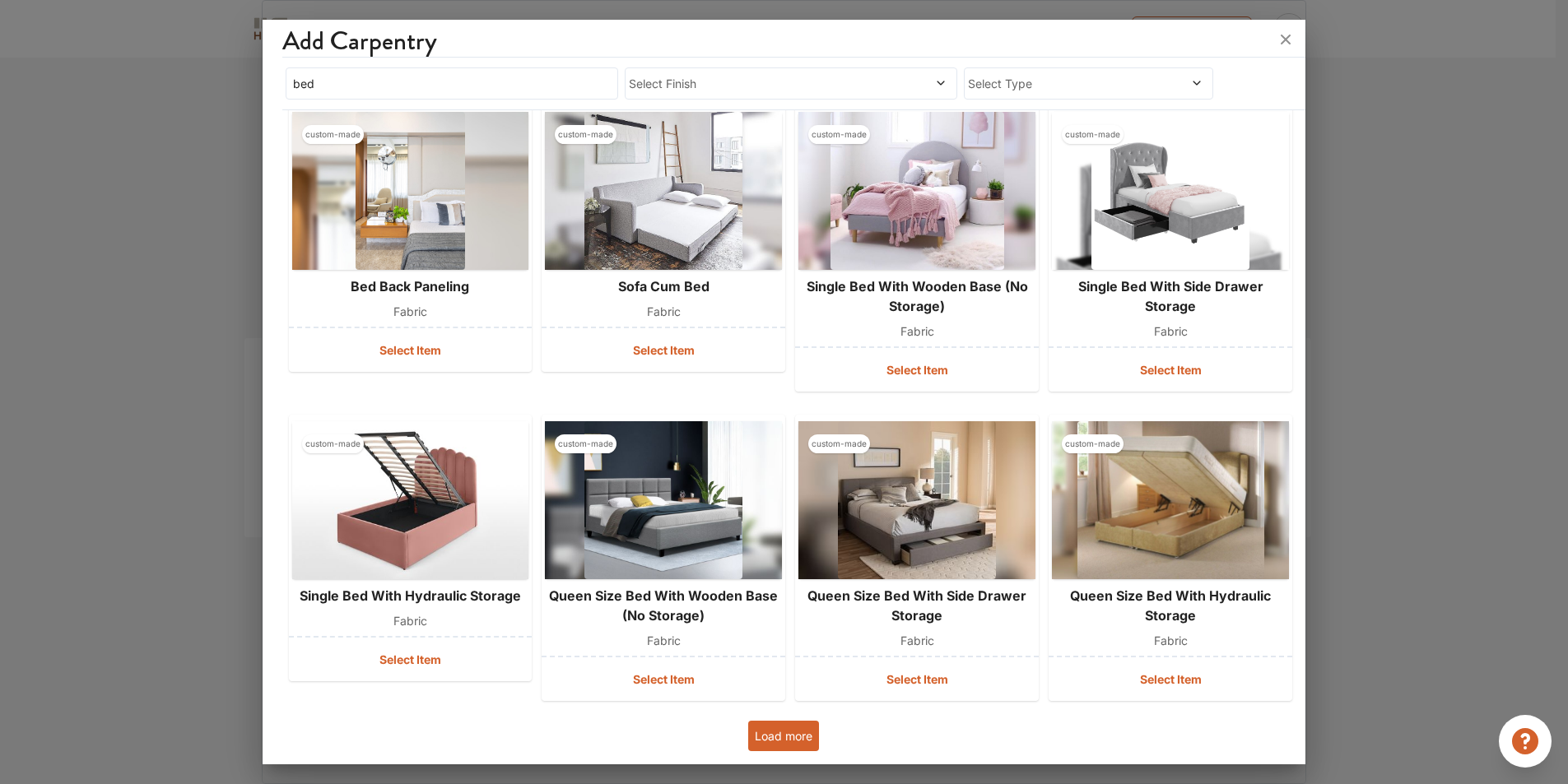
click at [772, 741] on button "Load more" at bounding box center [783, 735] width 71 height 30
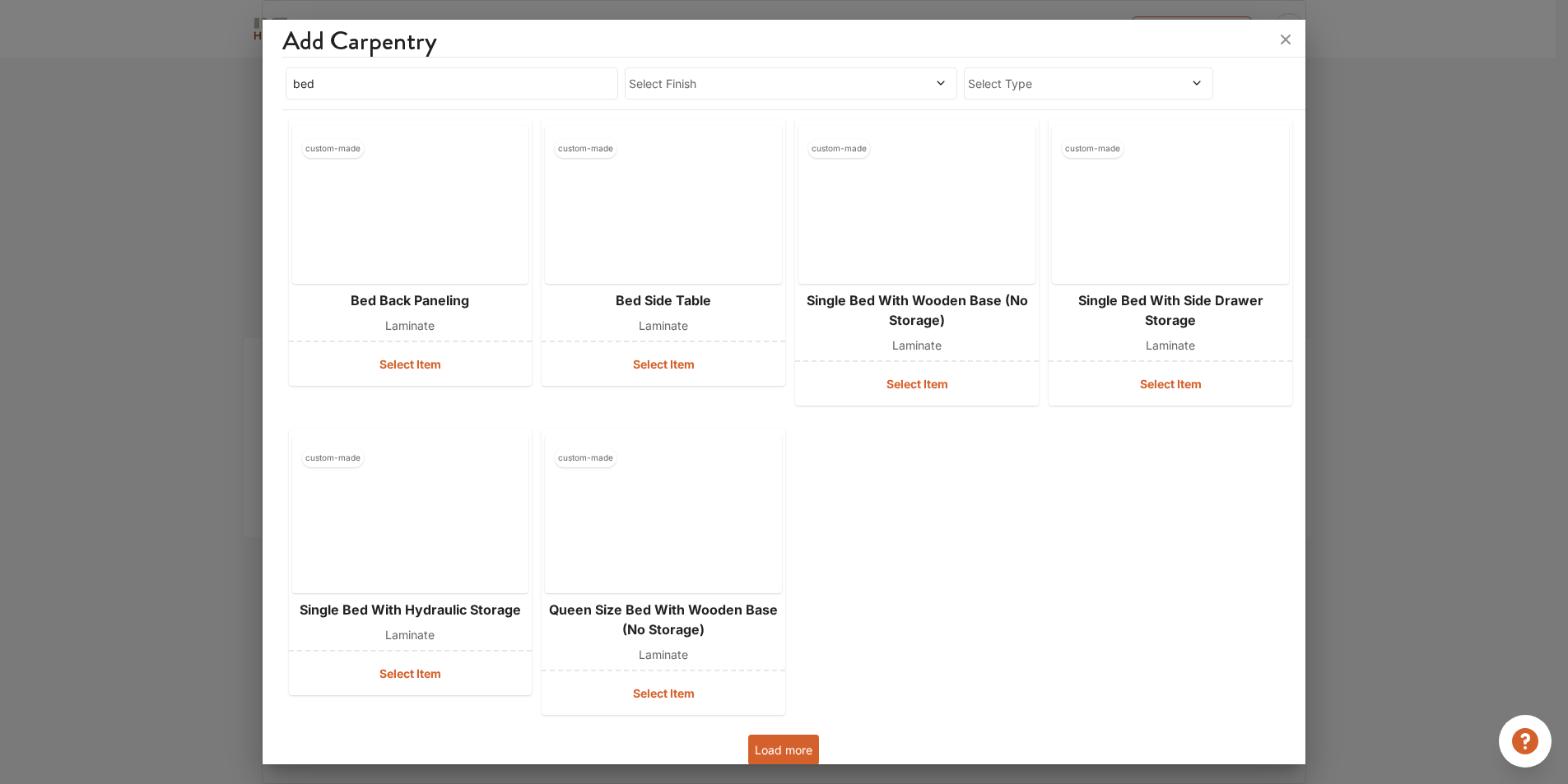
scroll to position [1893, 0]
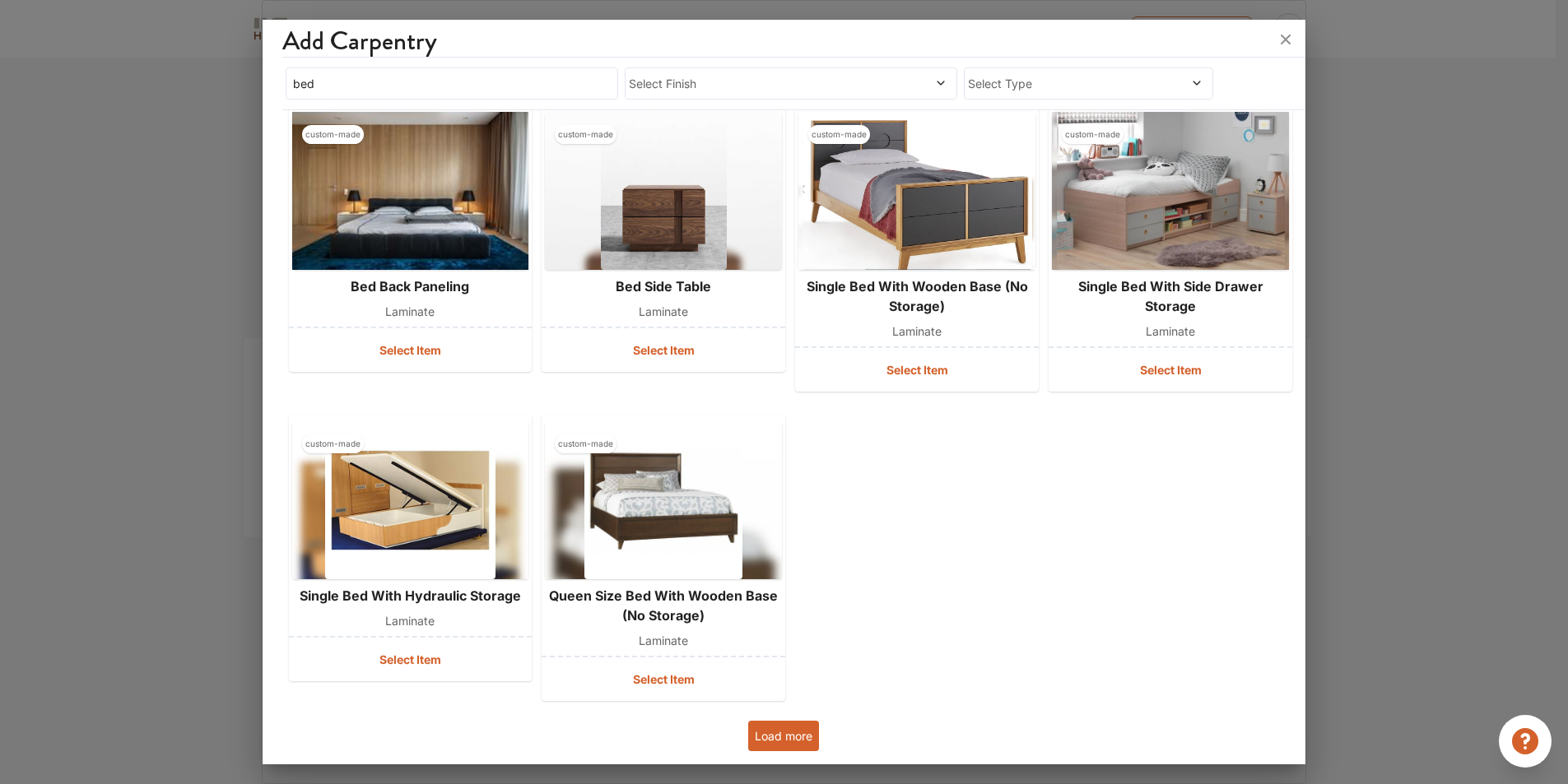
click at [786, 732] on button "Load more" at bounding box center [783, 735] width 71 height 30
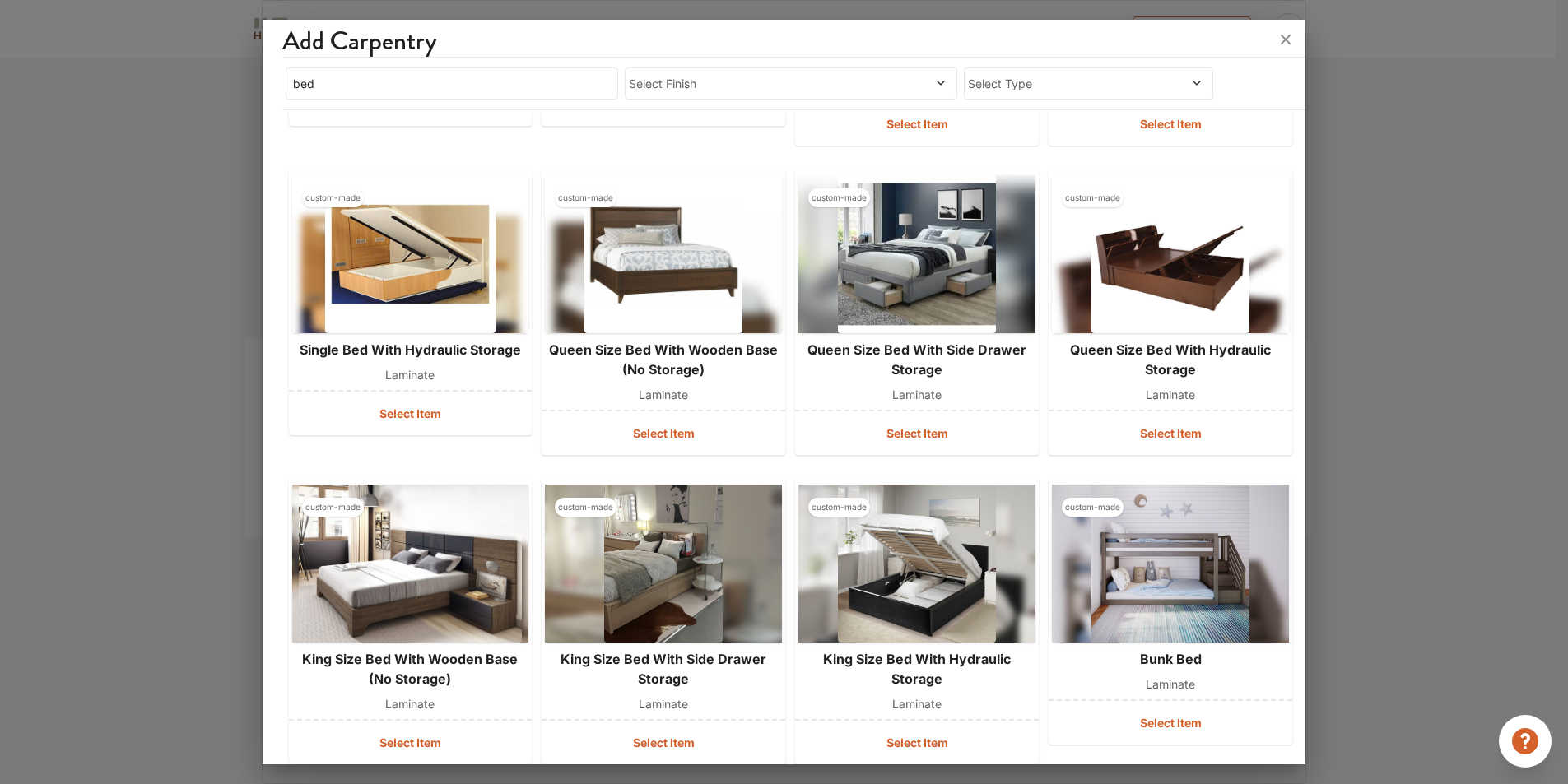
scroll to position [2140, 0]
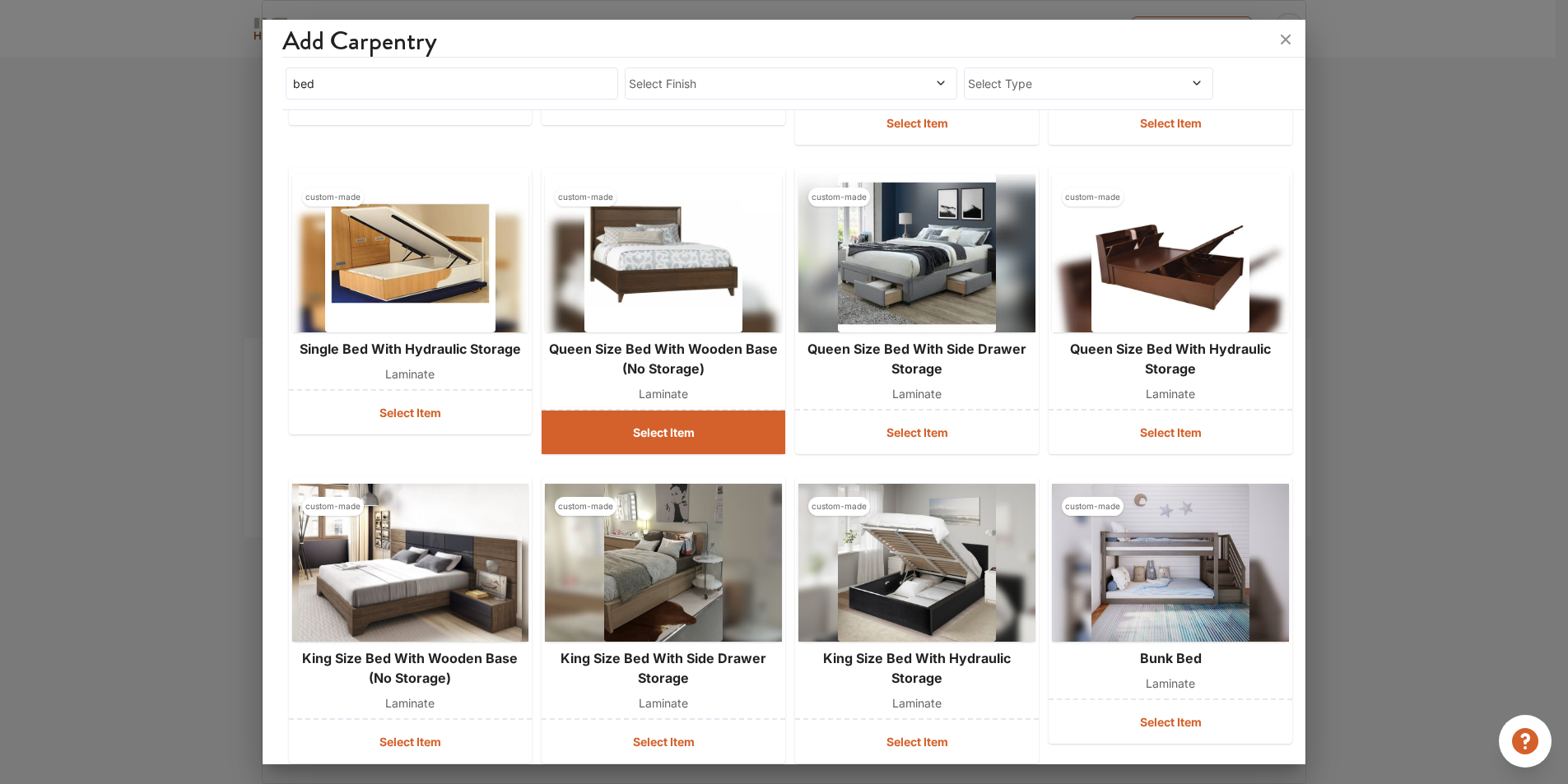
click at [698, 425] on button "Select Item" at bounding box center [663, 432] width 243 height 44
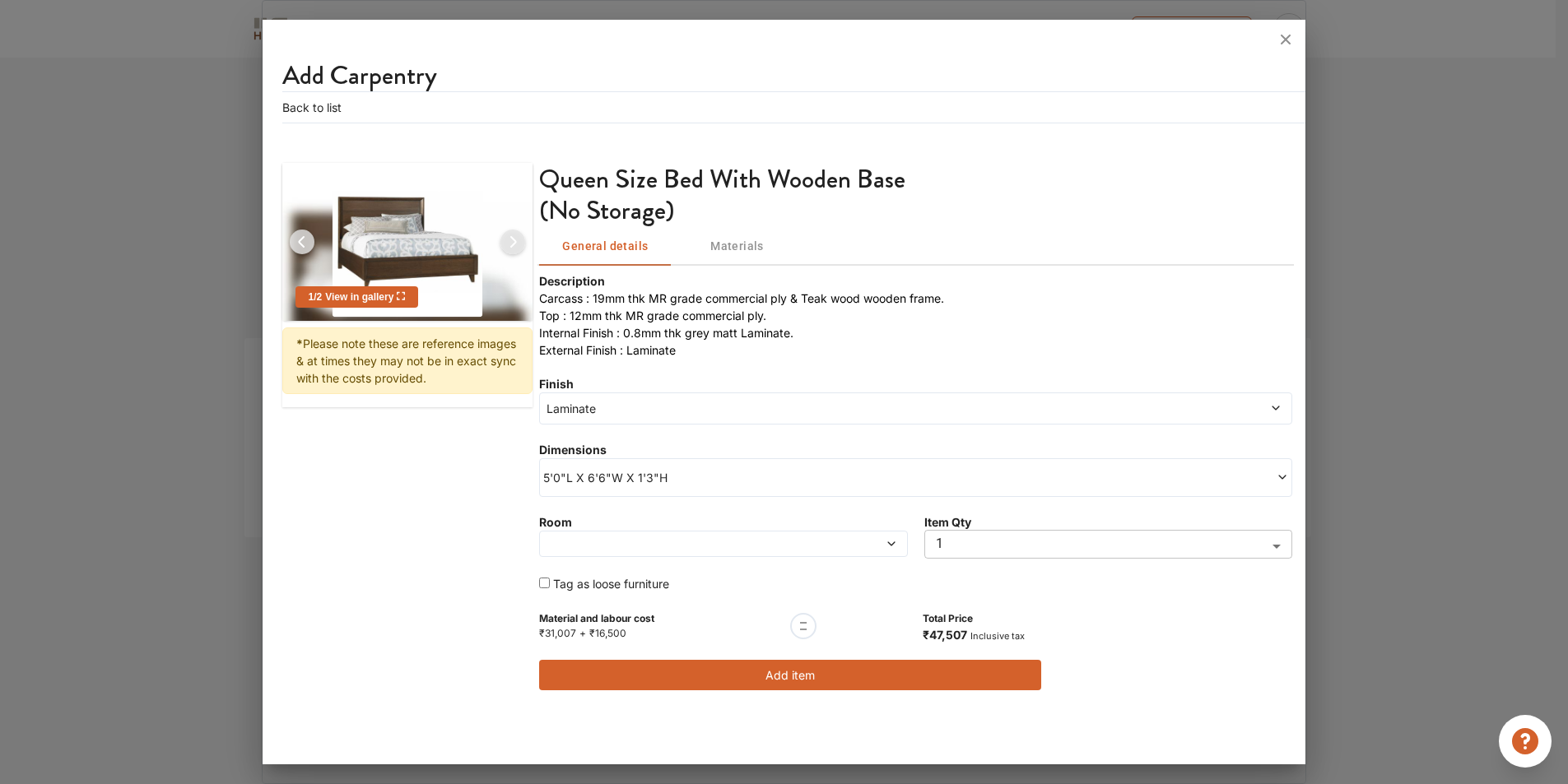
click at [705, 413] on span "Laminate" at bounding box center [819, 409] width 553 height 18
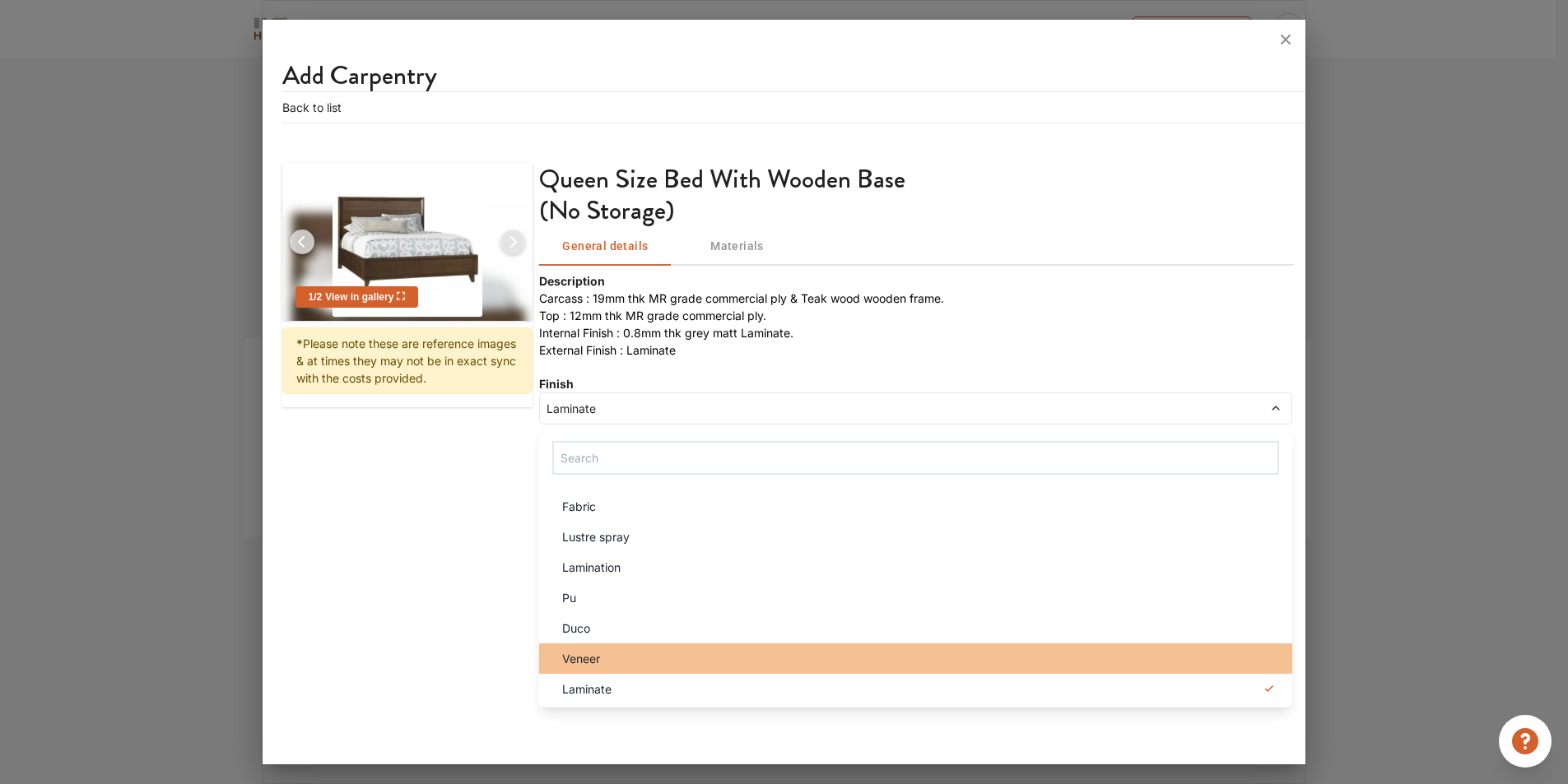
click at [630, 656] on div "Veneer" at bounding box center [920, 659] width 743 height 18
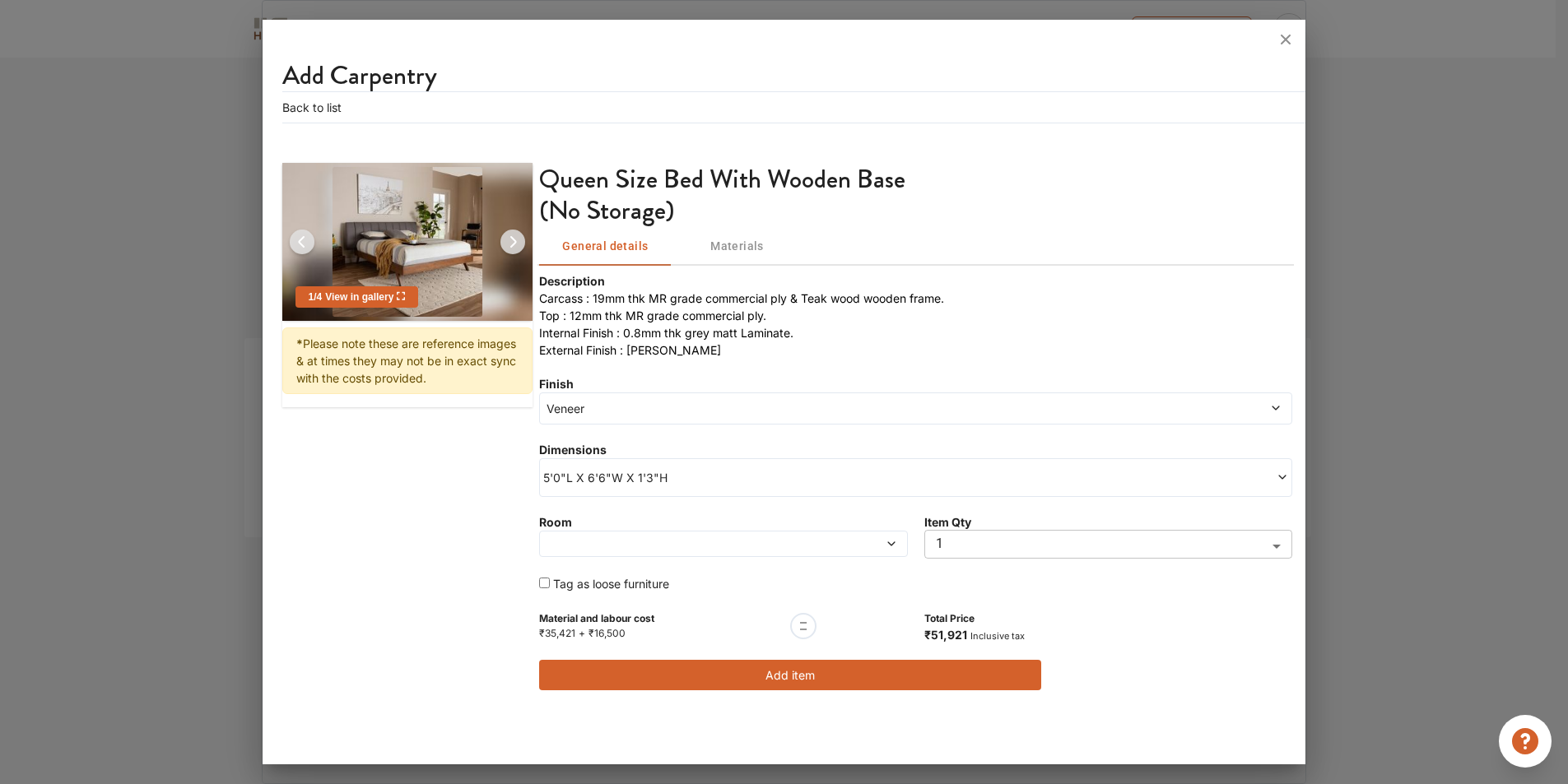
click at [720, 415] on span "Veneer" at bounding box center [819, 409] width 553 height 18
click at [688, 411] on span "Veneer" at bounding box center [819, 409] width 553 height 18
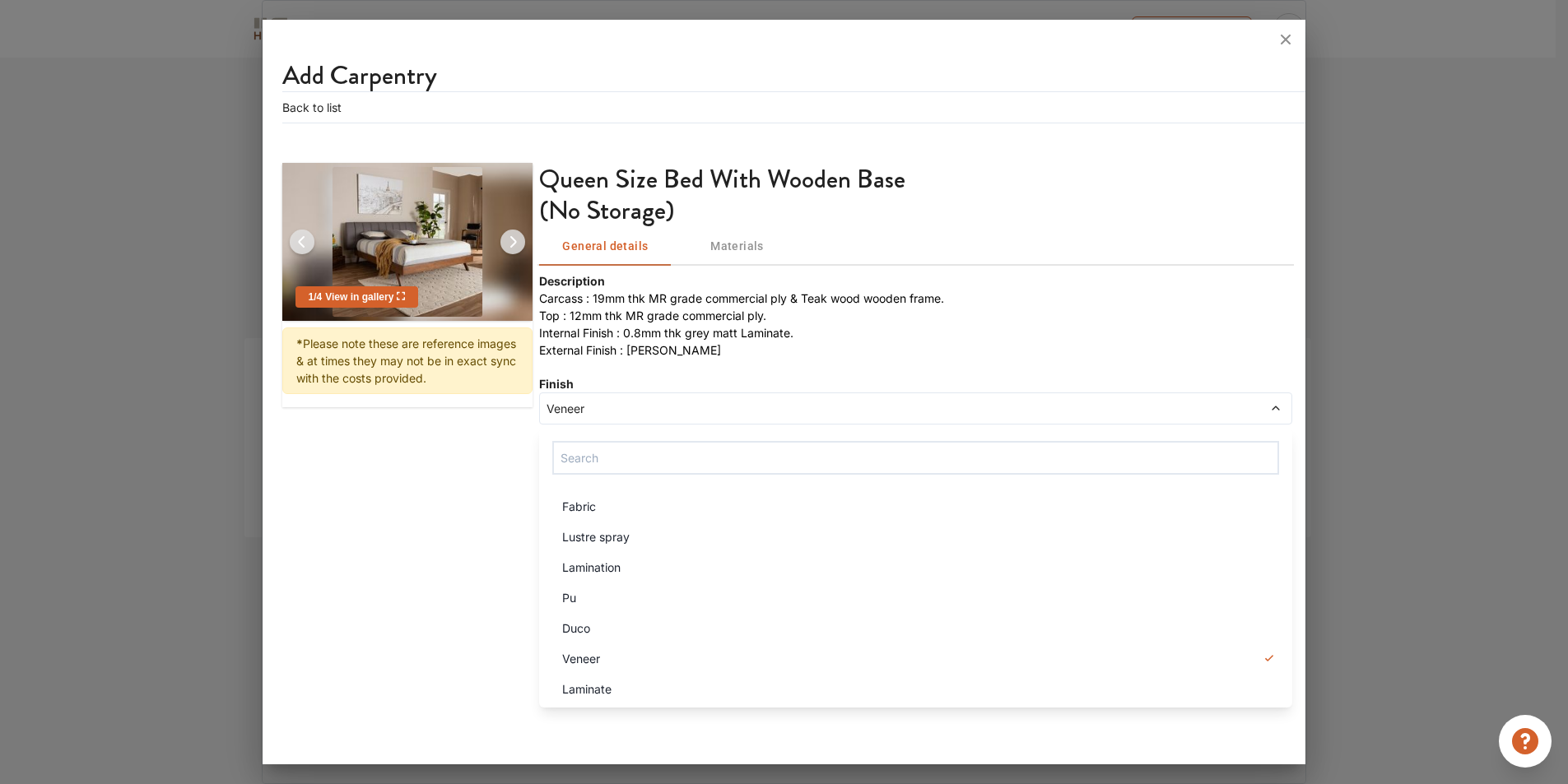
click at [688, 411] on span "Veneer" at bounding box center [819, 409] width 553 height 18
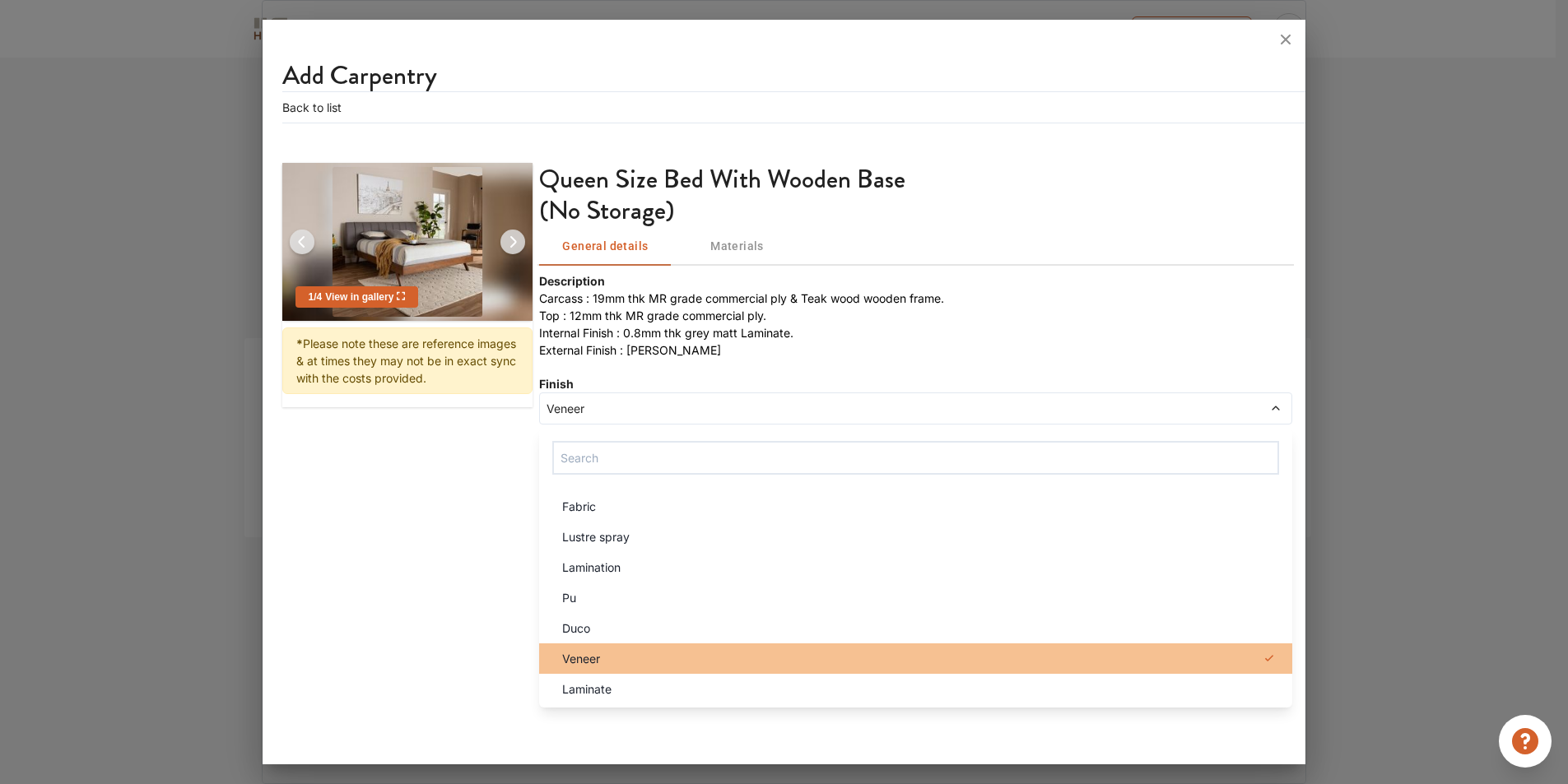
click at [619, 659] on div "Veneer" at bounding box center [920, 659] width 743 height 18
click at [596, 662] on span "Veneer" at bounding box center [581, 659] width 38 height 18
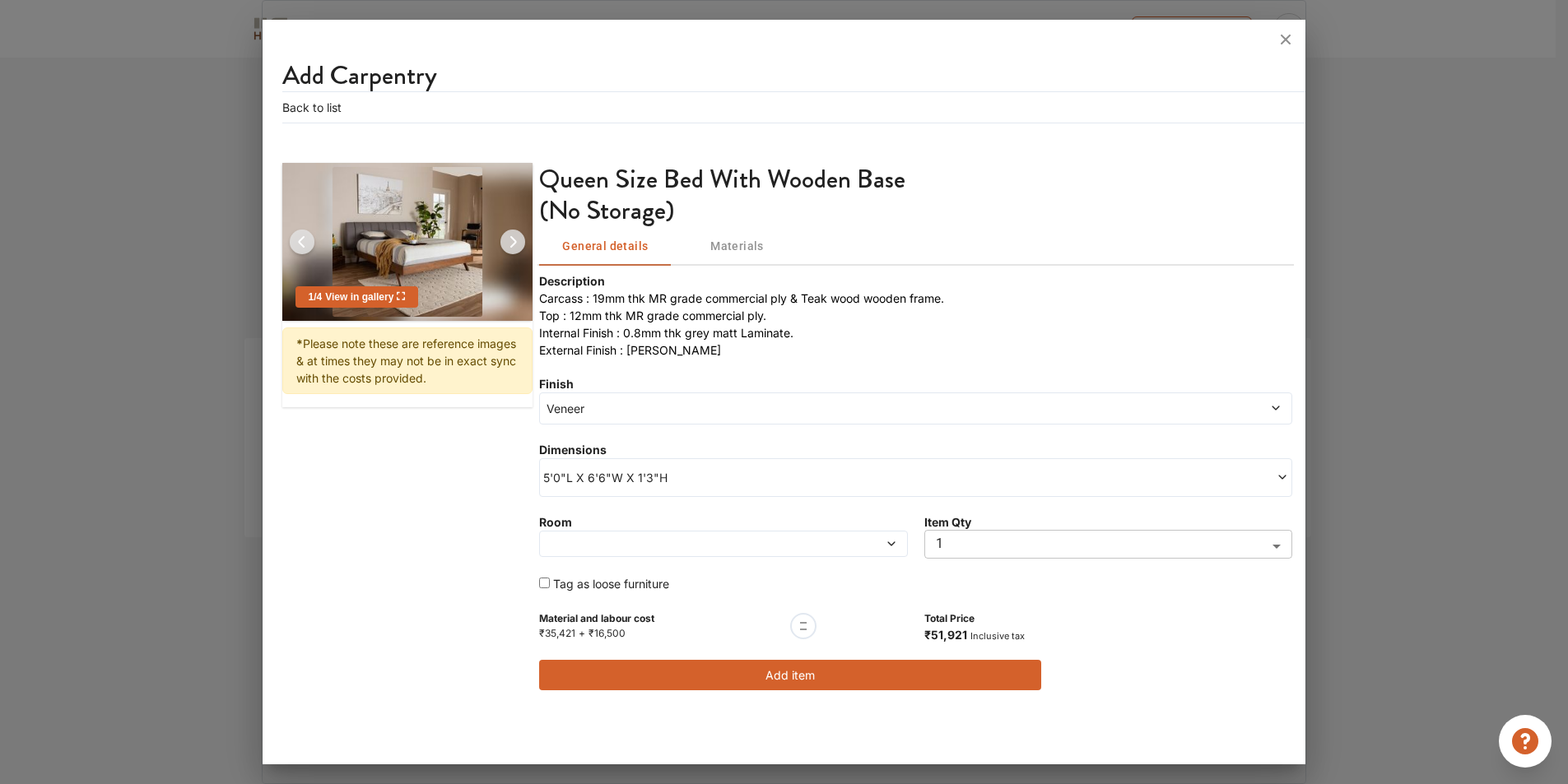
click at [698, 537] on div at bounding box center [723, 544] width 368 height 26
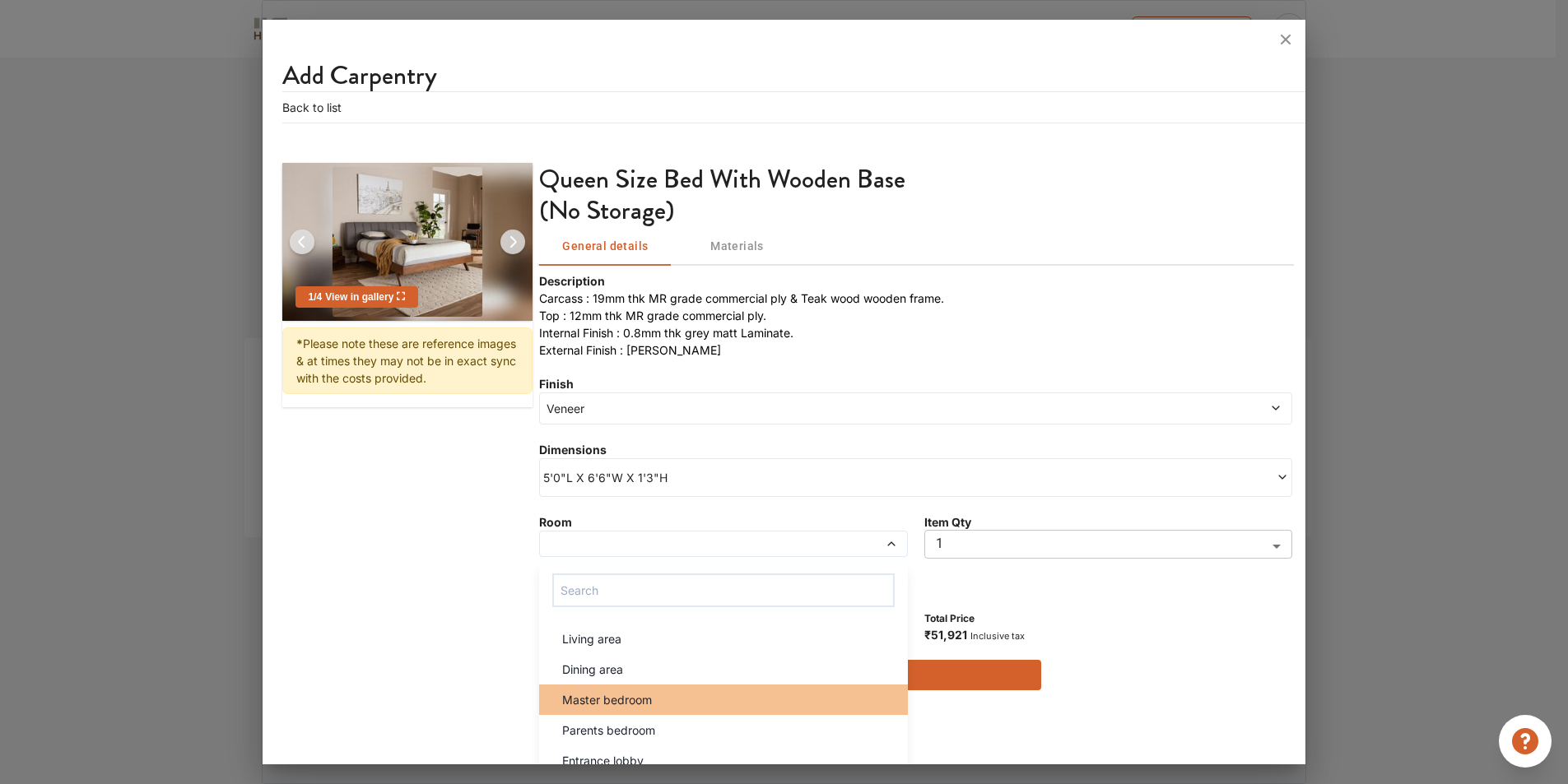
click at [650, 711] on li "Master bedroom" at bounding box center [723, 699] width 368 height 30
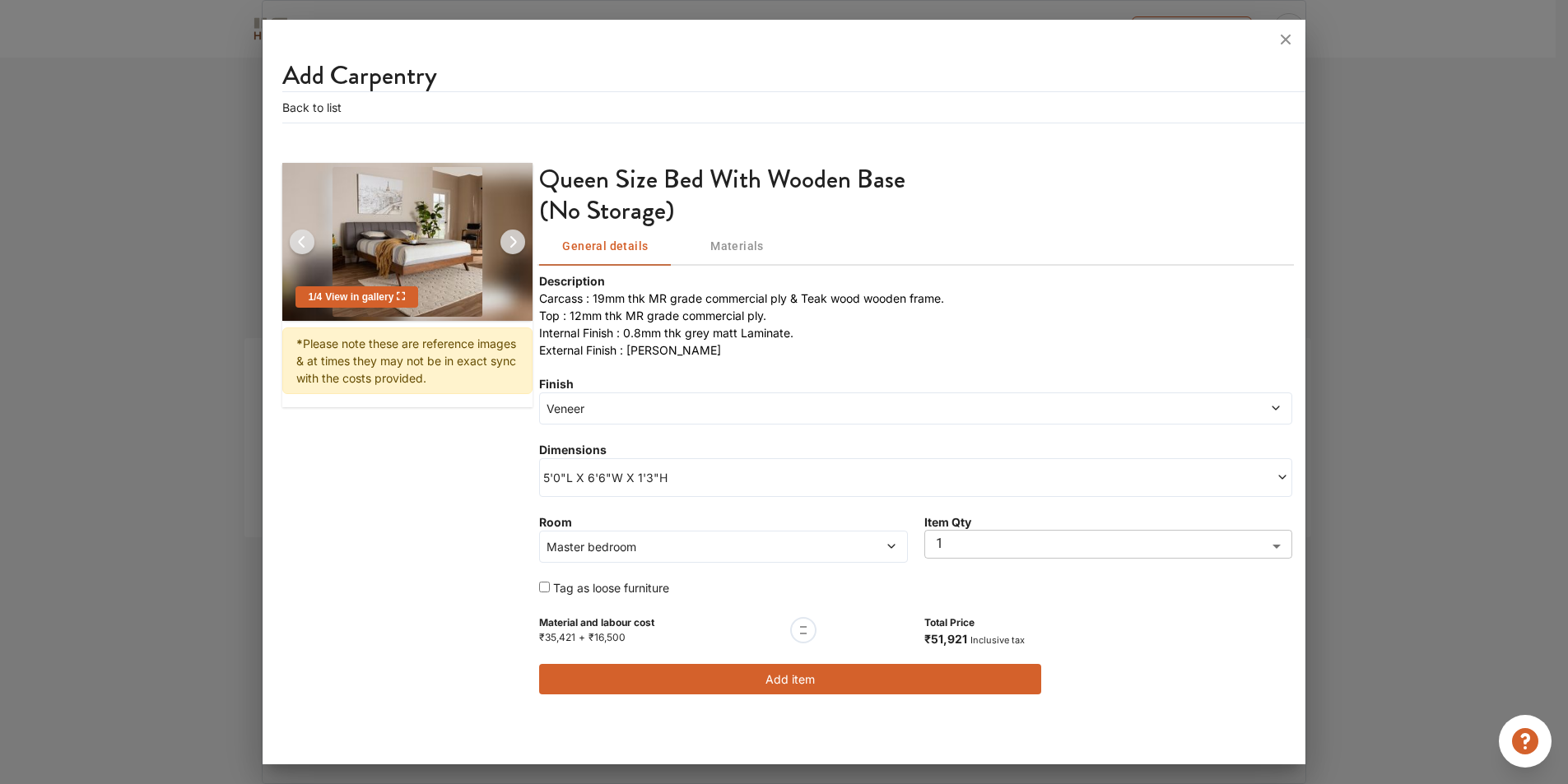
click at [797, 476] on span "5'0"L X 6'6"W X 1'3"H" at bounding box center [729, 478] width 372 height 18
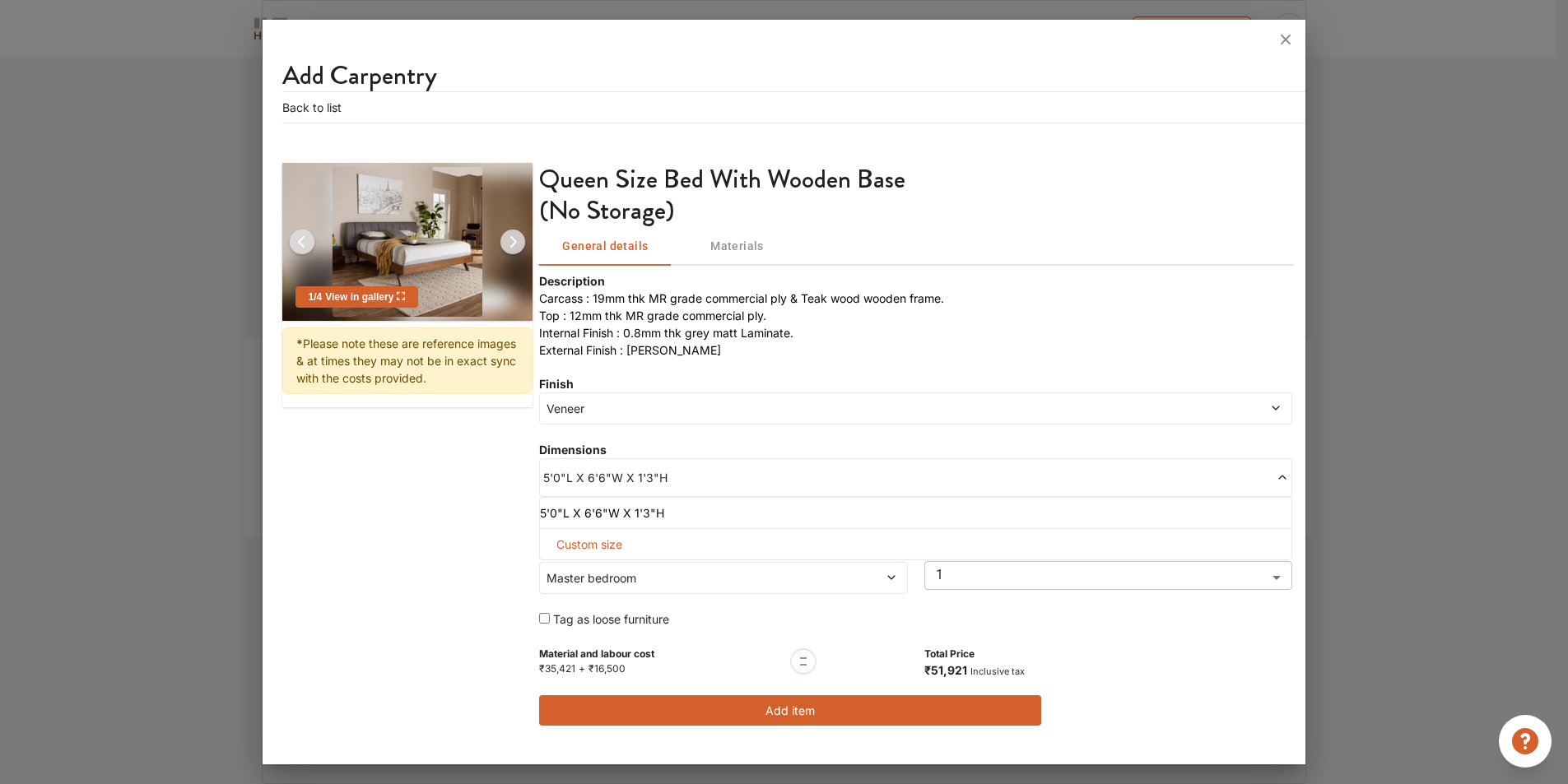
click at [617, 540] on span "Custom size" at bounding box center [588, 544] width 79 height 30
click at [596, 581] on input "text" at bounding box center [597, 571] width 89 height 29
type input "5"
click at [642, 577] on input "text" at bounding box center [597, 571] width 89 height 29
click at [691, 577] on input "text" at bounding box center [686, 571] width 89 height 29
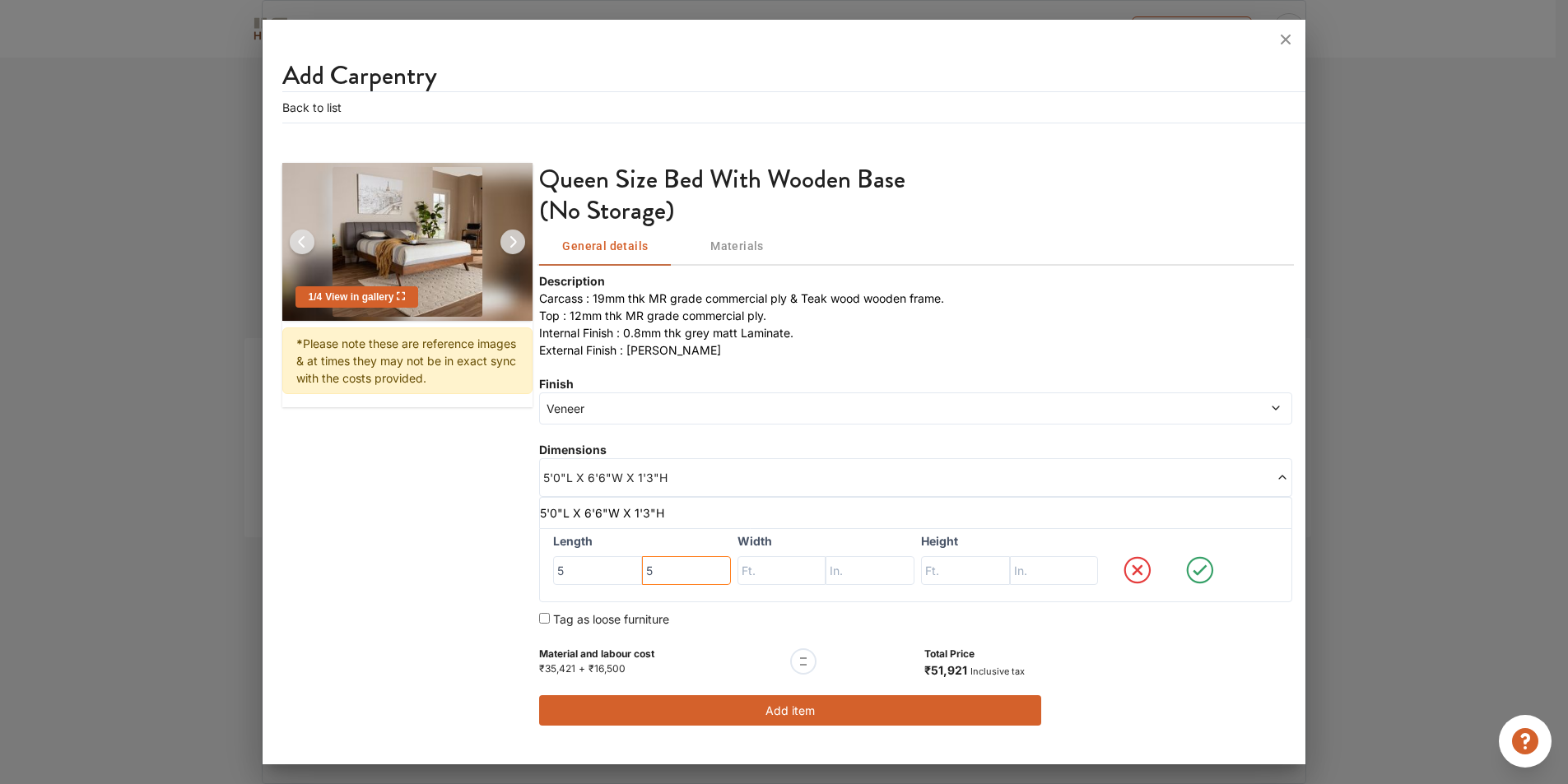
type input "5"
click at [642, 576] on input "text" at bounding box center [597, 571] width 89 height 29
type input "6"
click at [731, 571] on input "text" at bounding box center [686, 571] width 89 height 29
type input "1"
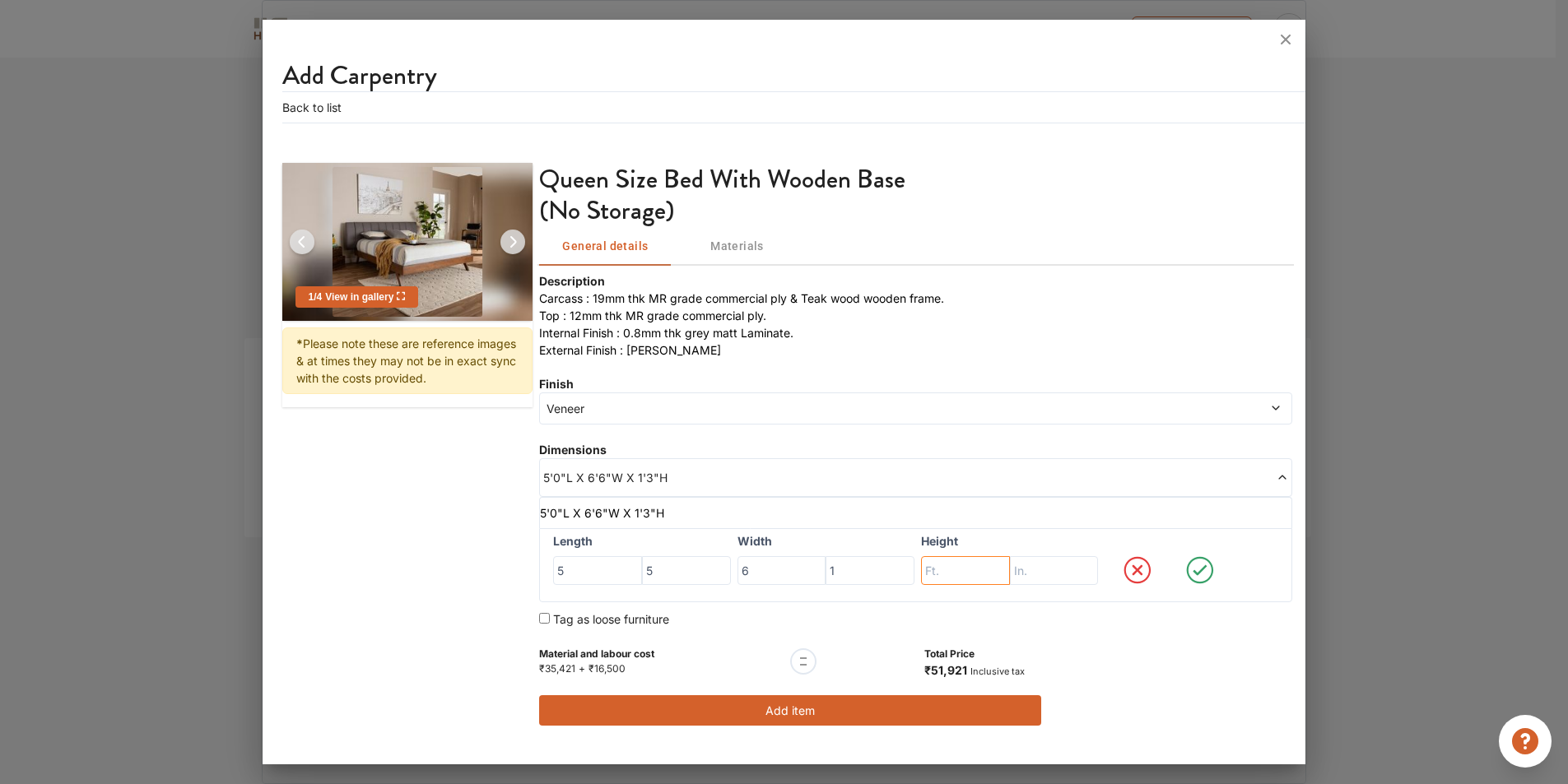
click at [642, 572] on input "text" at bounding box center [597, 571] width 89 height 29
type input "1"
click at [731, 573] on input "text" at bounding box center [686, 571] width 89 height 29
type input "8"
click at [731, 566] on input "1" at bounding box center [686, 571] width 89 height 29
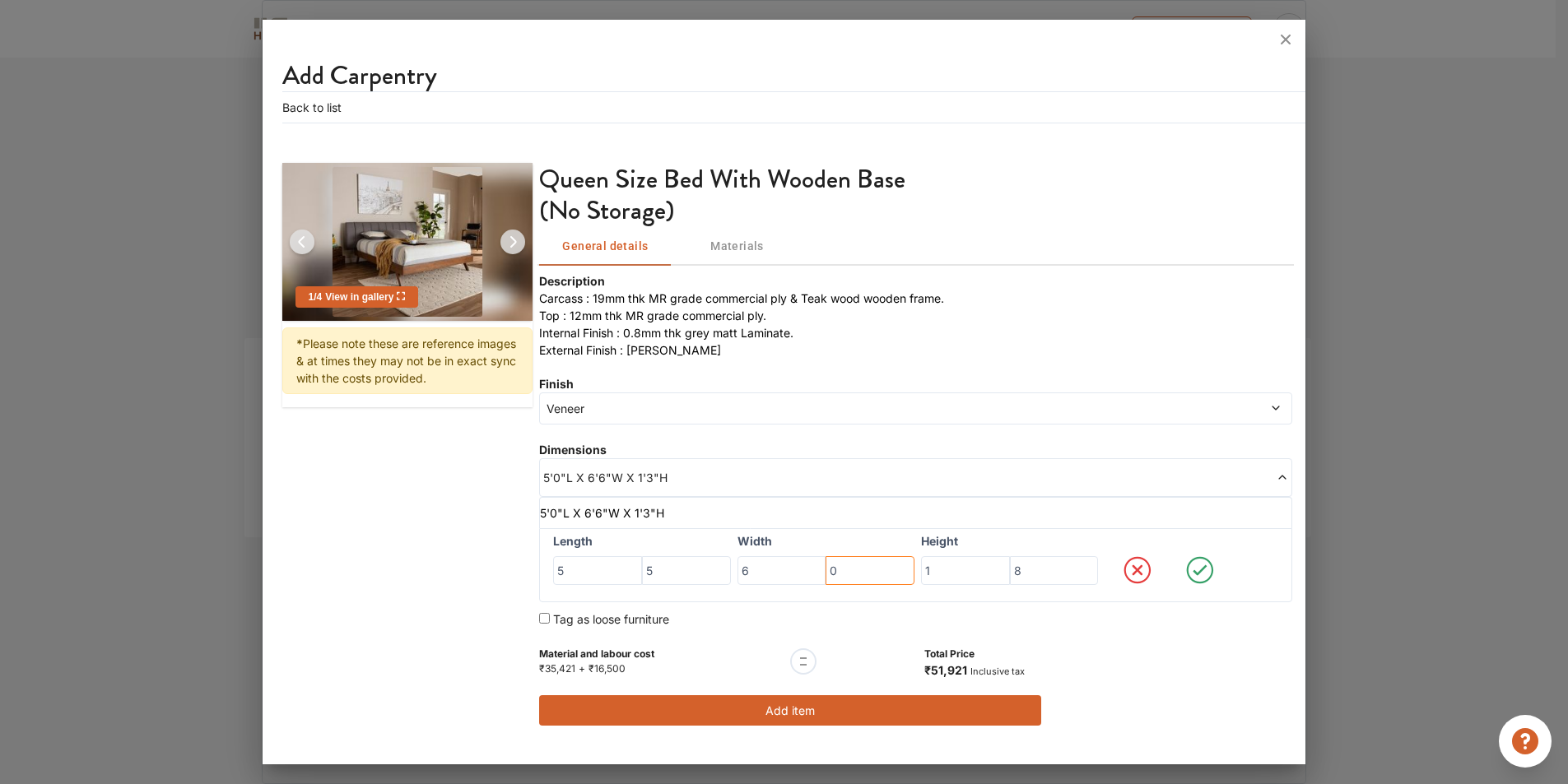
type input "0"
click at [1198, 575] on icon at bounding box center [1199, 570] width 14 height 11
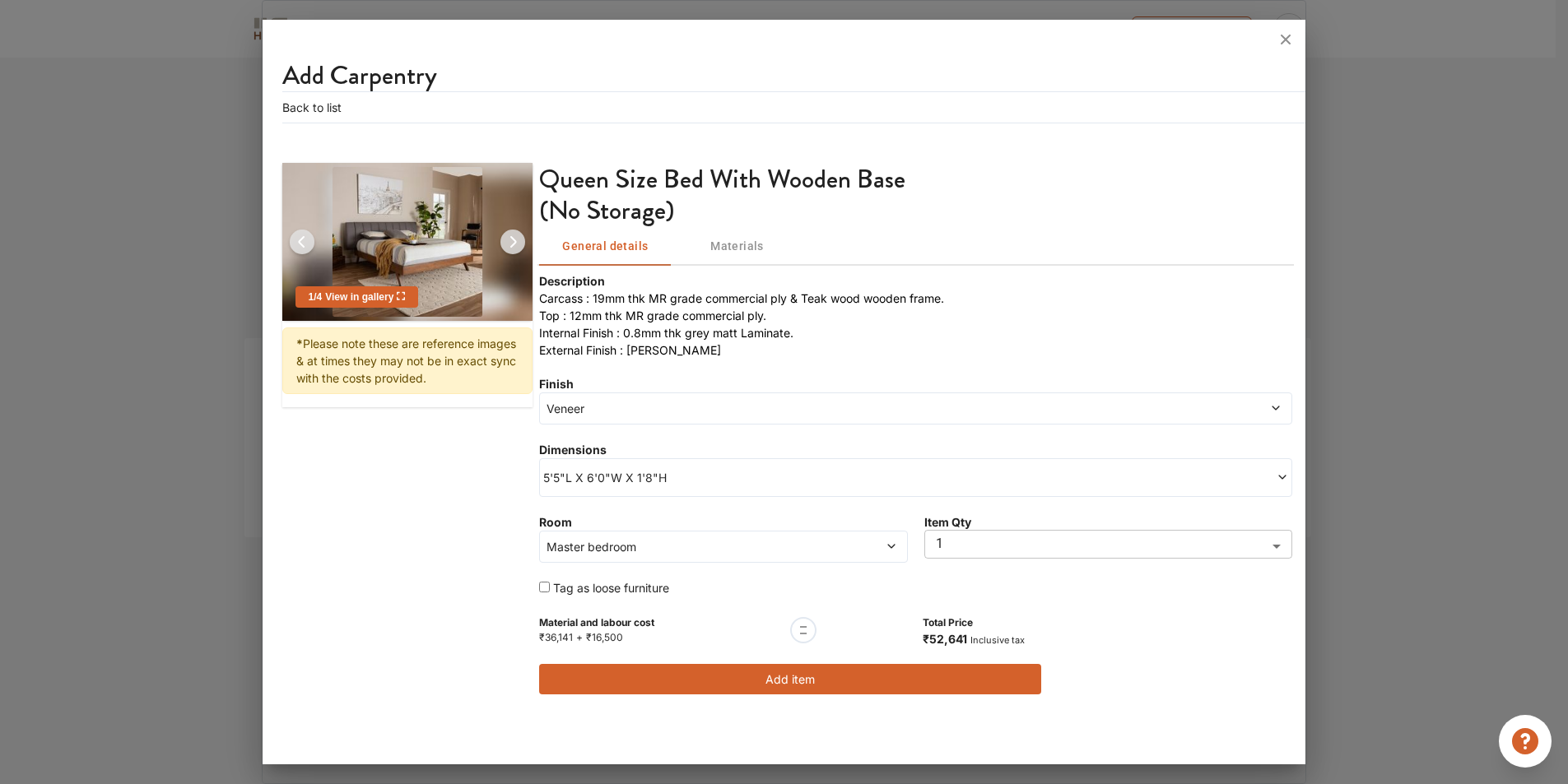
click at [837, 686] on button "Add item" at bounding box center [790, 679] width 502 height 30
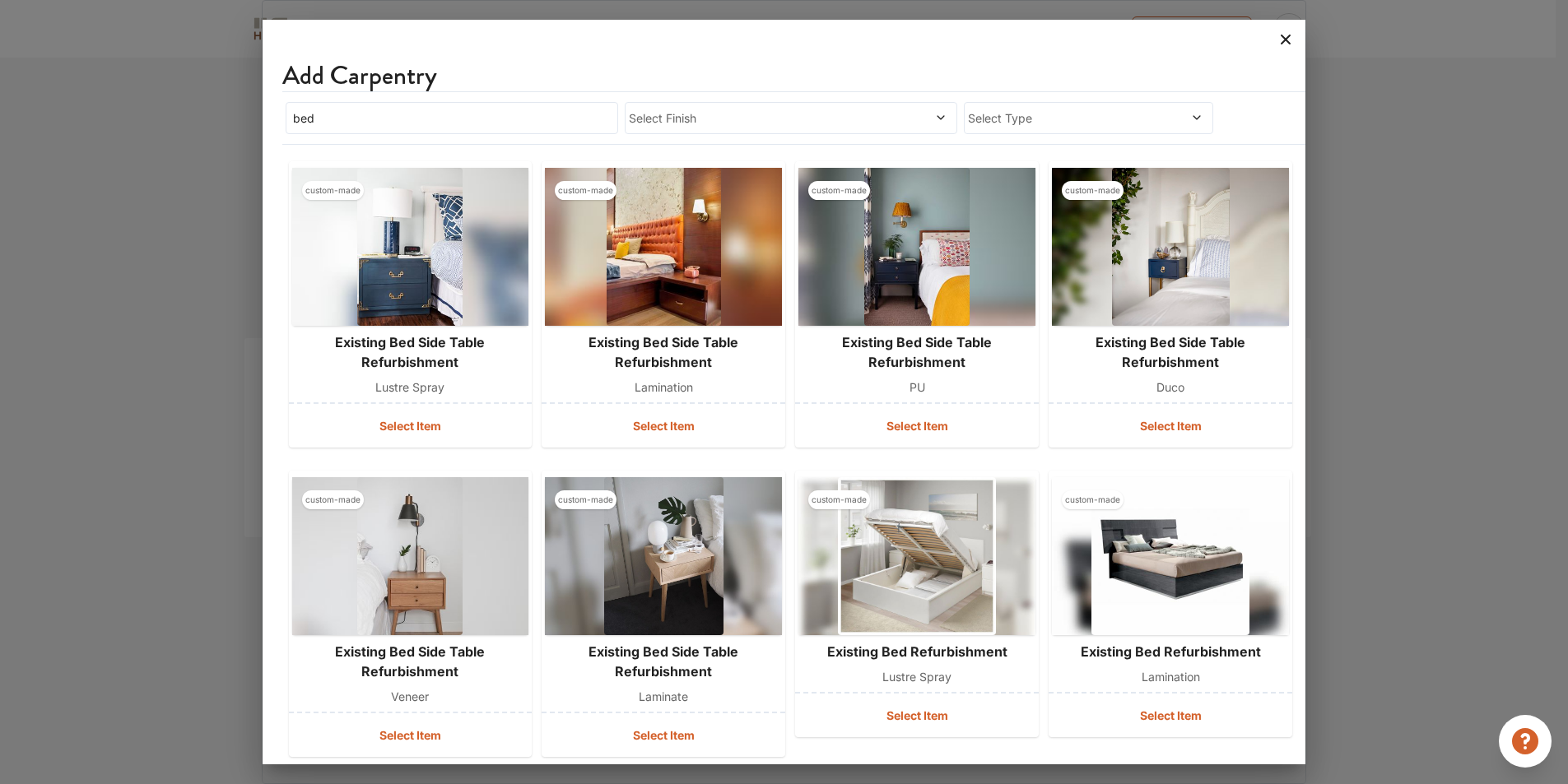
click at [1277, 42] on icon at bounding box center [1285, 39] width 26 height 26
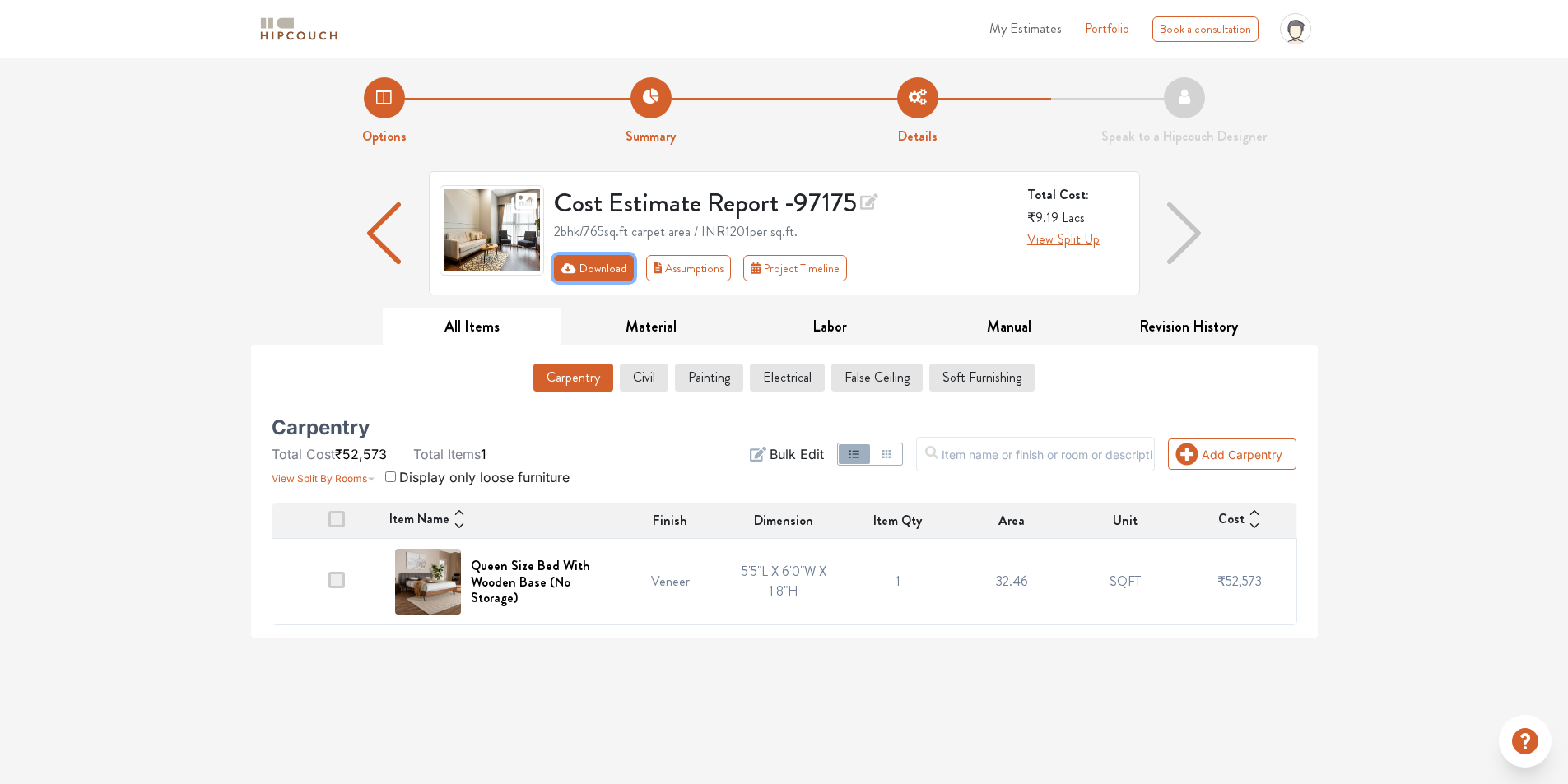
click at [566, 268] on icon "First group" at bounding box center [568, 268] width 15 height 10
click at [569, 258] on button "Download" at bounding box center [593, 267] width 80 height 26
click at [581, 261] on button "Download" at bounding box center [593, 267] width 80 height 26
